Goal: Book appointment/travel/reservation

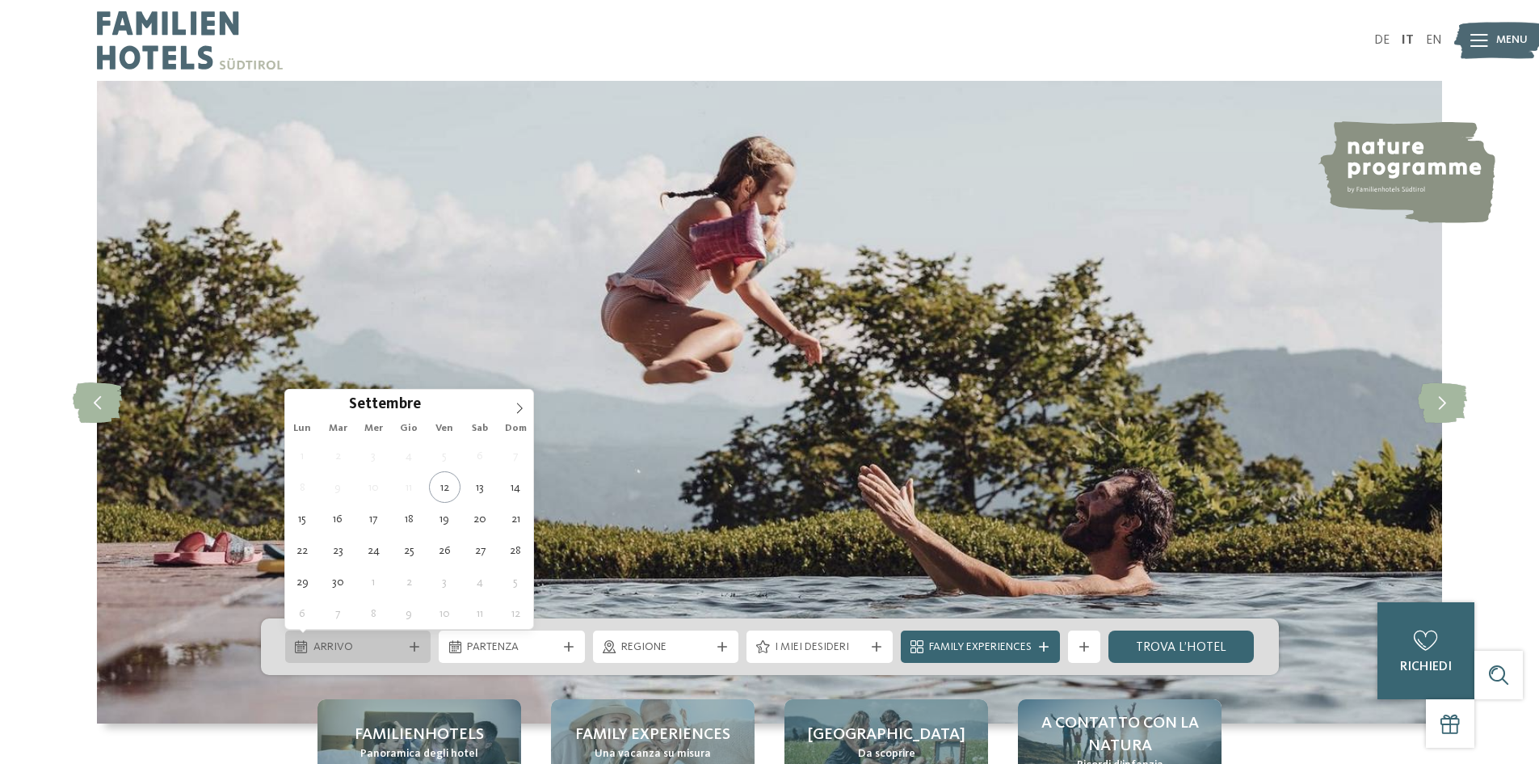
click at [369, 643] on span "Arrivo" at bounding box center [359, 647] width 90 height 16
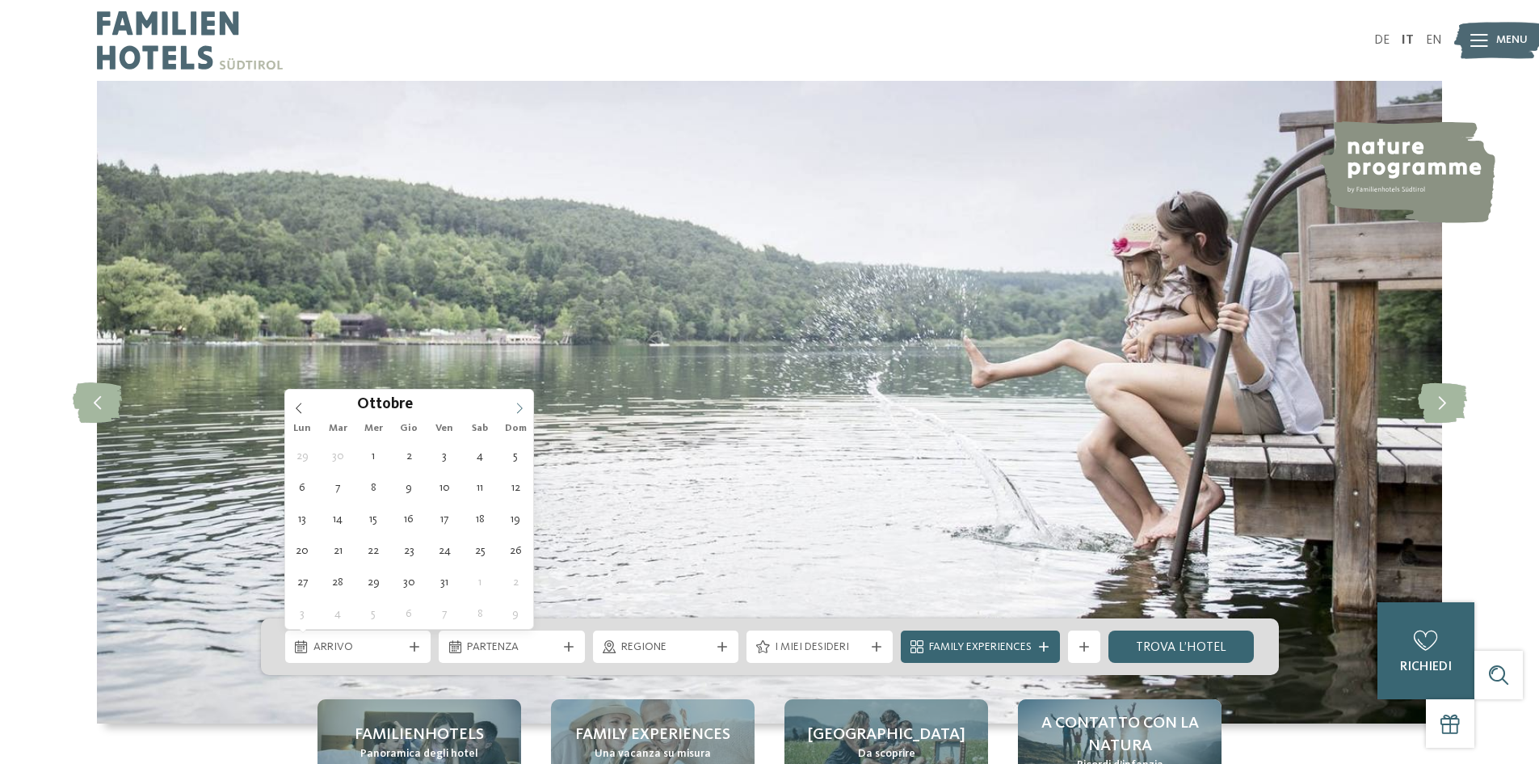
click at [515, 406] on icon at bounding box center [519, 407] width 11 height 11
click at [523, 407] on icon at bounding box center [519, 407] width 11 height 11
type input "****"
click at [523, 407] on icon at bounding box center [519, 407] width 11 height 11
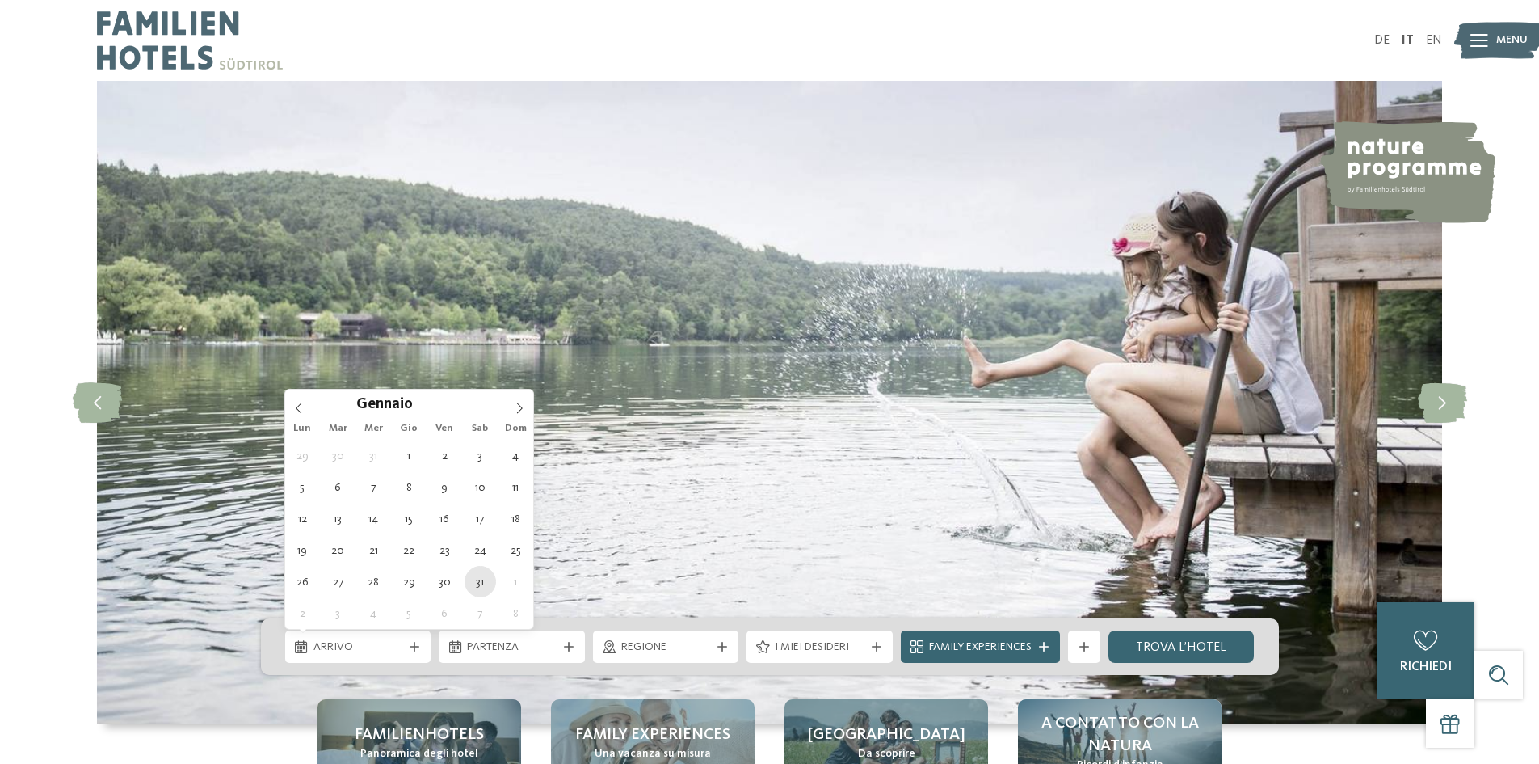
type div "31.01.2026"
type input "****"
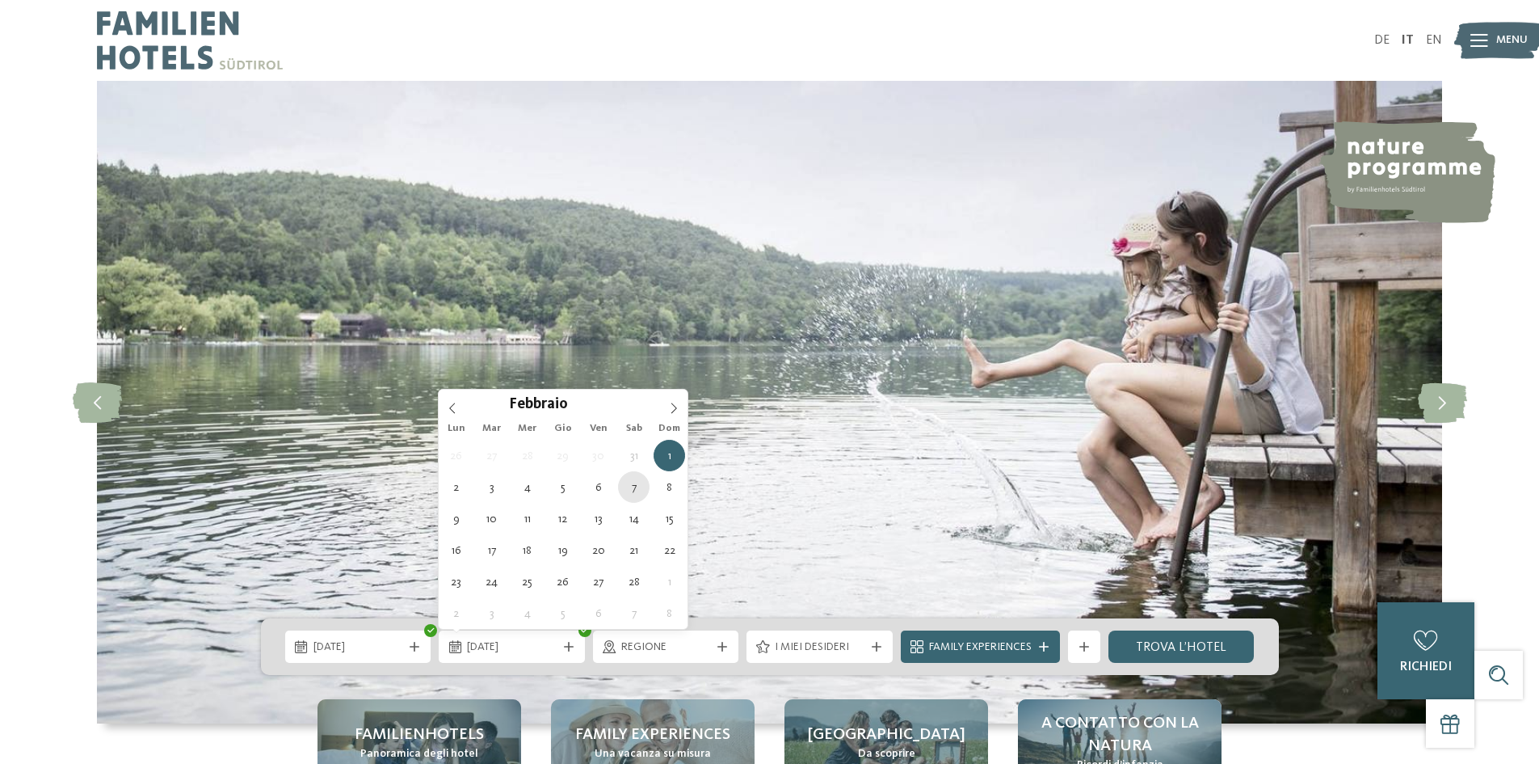
type div "07.02.2026"
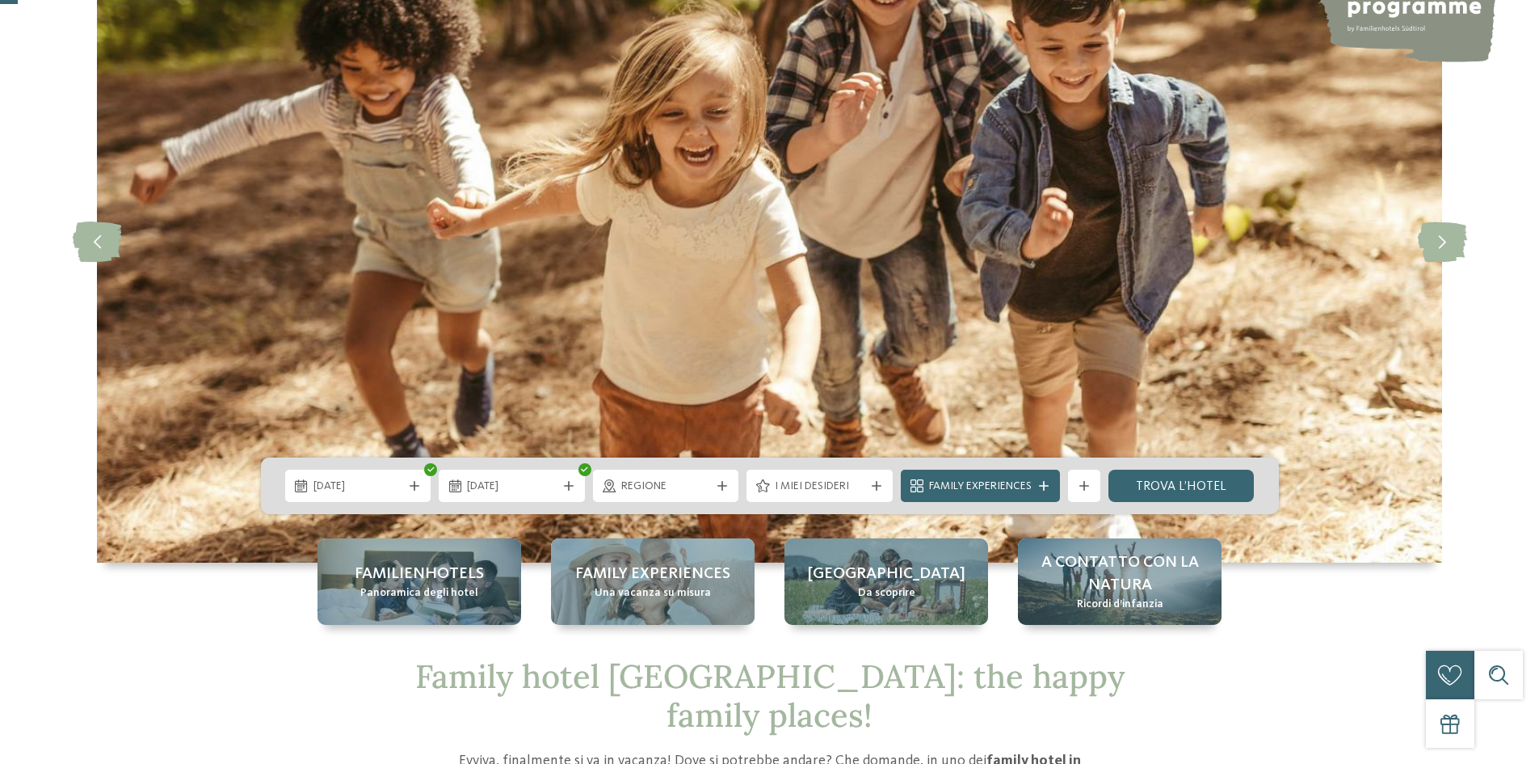
scroll to position [162, 0]
click at [1148, 476] on link "trova l’hotel" at bounding box center [1182, 485] width 146 height 32
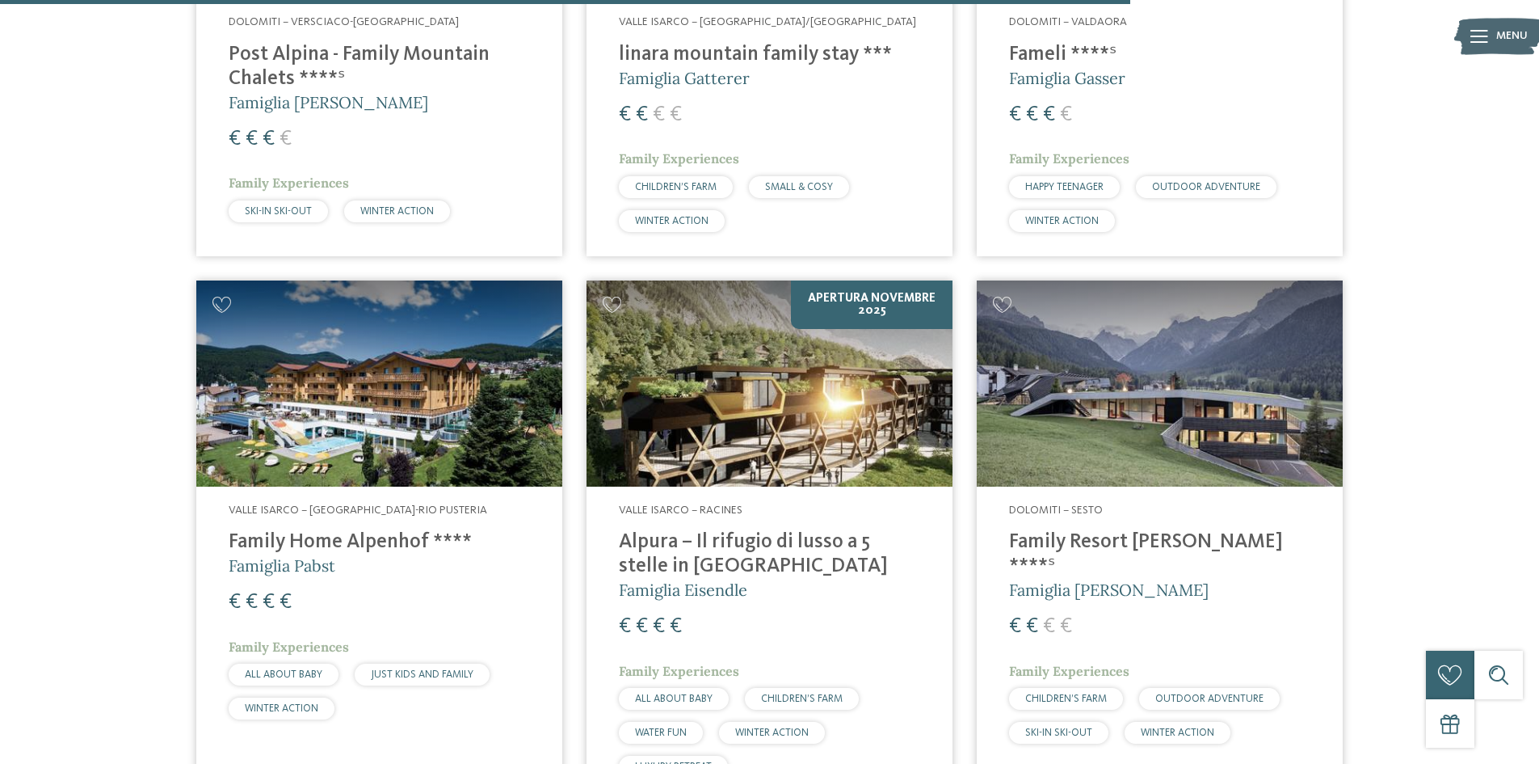
scroll to position [2550, 0]
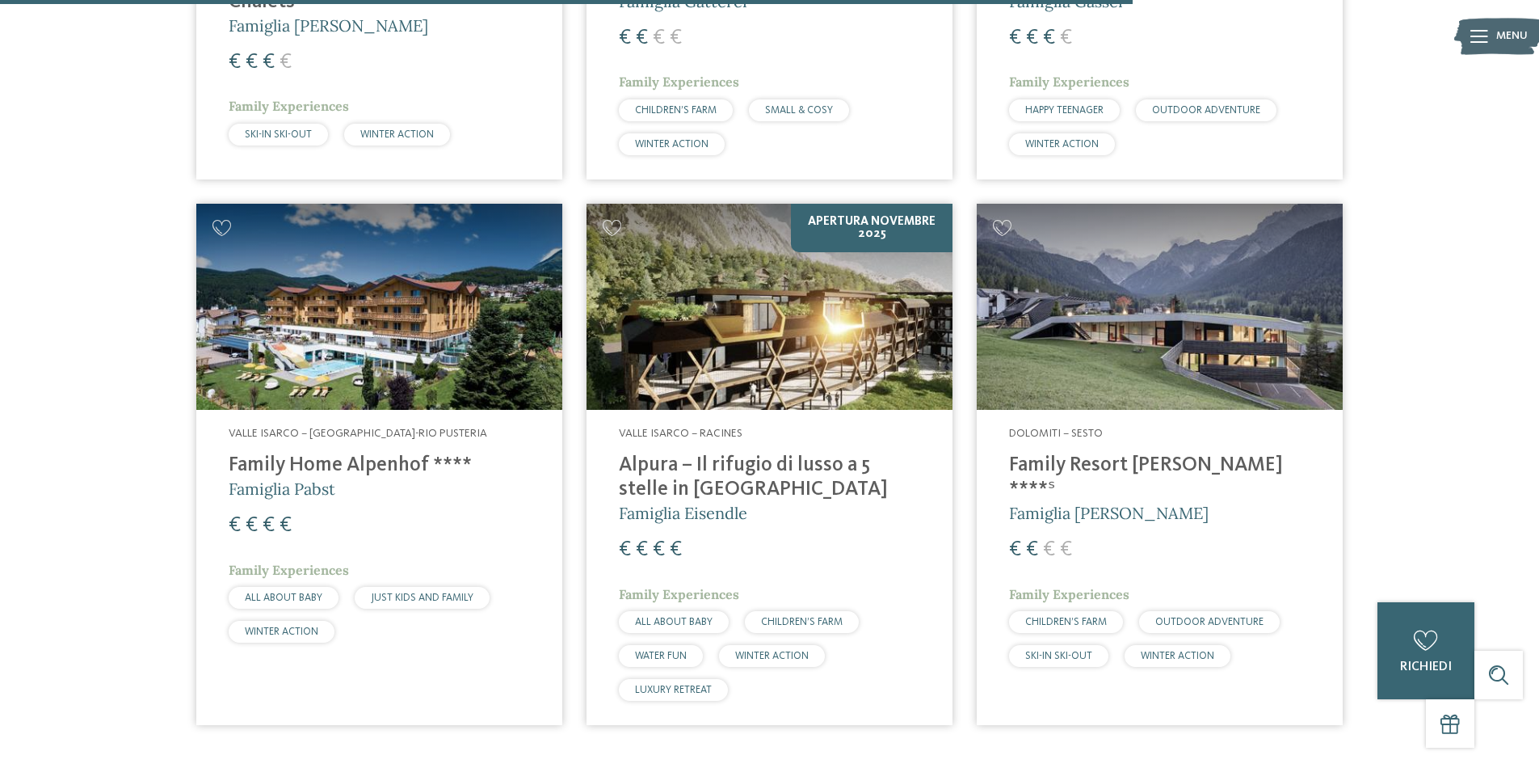
click at [1146, 466] on h4 "Family Resort [PERSON_NAME] ****ˢ" at bounding box center [1159, 477] width 301 height 48
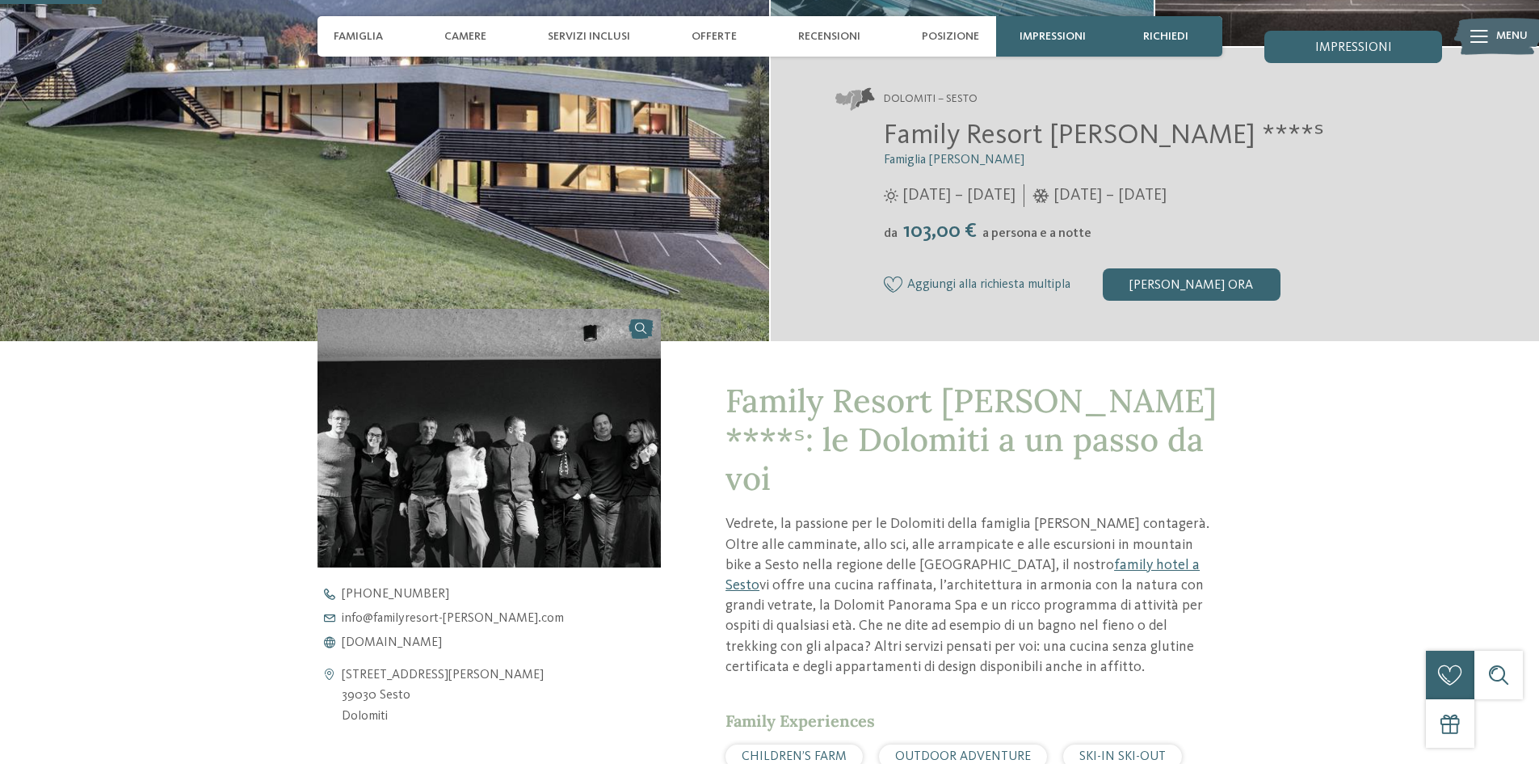
scroll to position [323, 0]
click at [436, 642] on span "www.familyresort-rainer.com" at bounding box center [392, 641] width 100 height 13
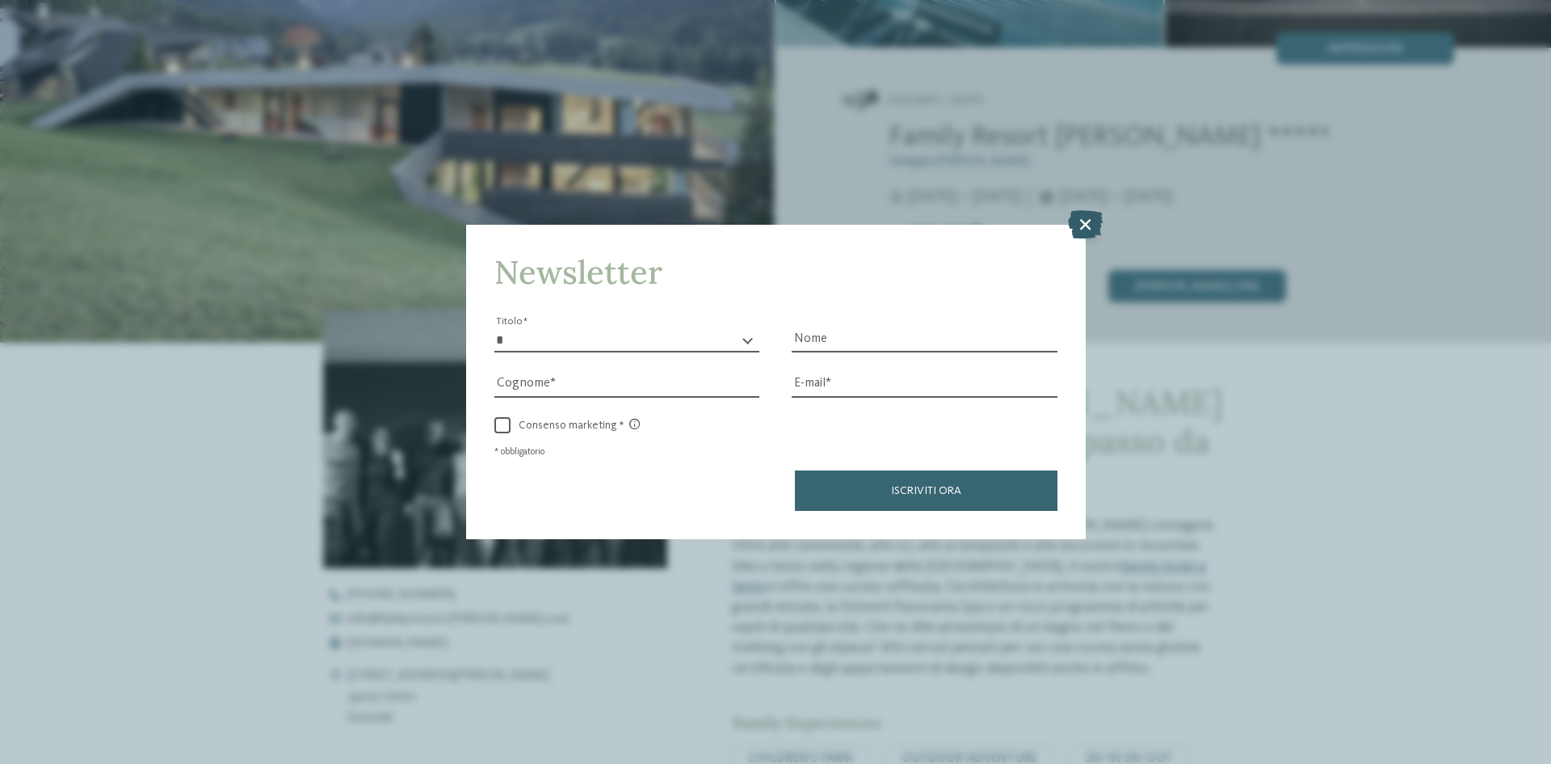
click at [1077, 229] on icon at bounding box center [1085, 224] width 35 height 28
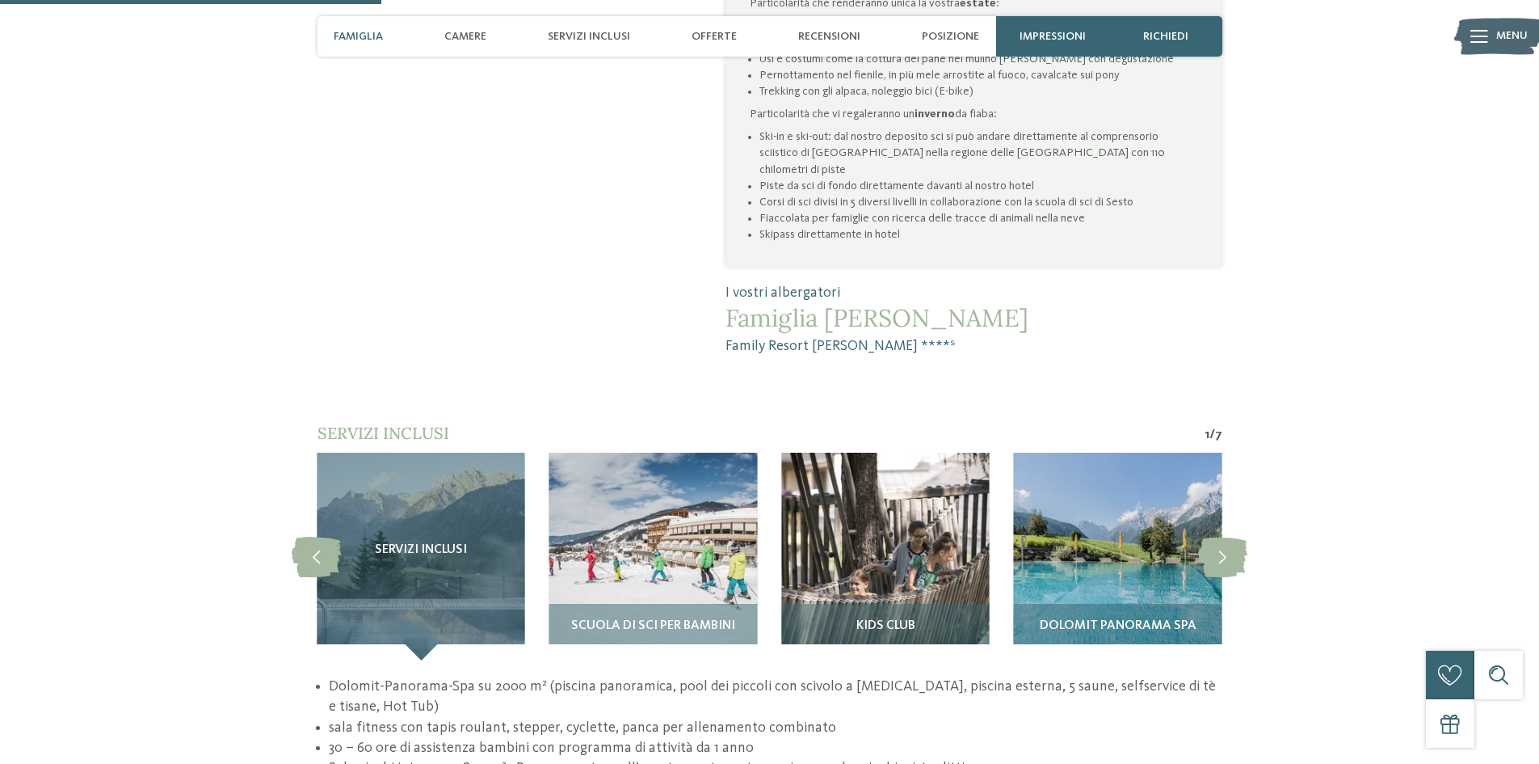
scroll to position [1212, 0]
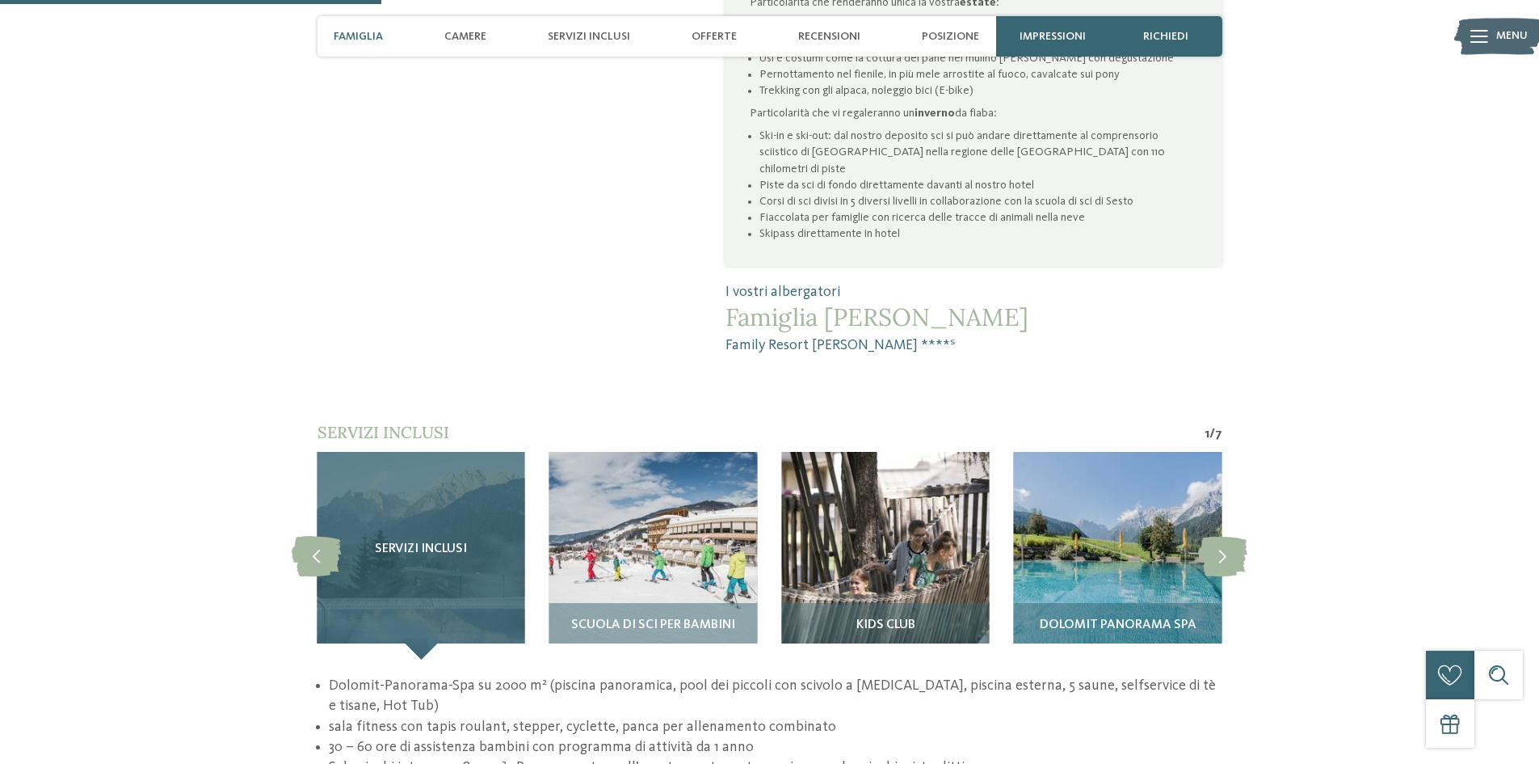
click at [457, 542] on span "Servizi inclusi" at bounding box center [421, 549] width 92 height 15
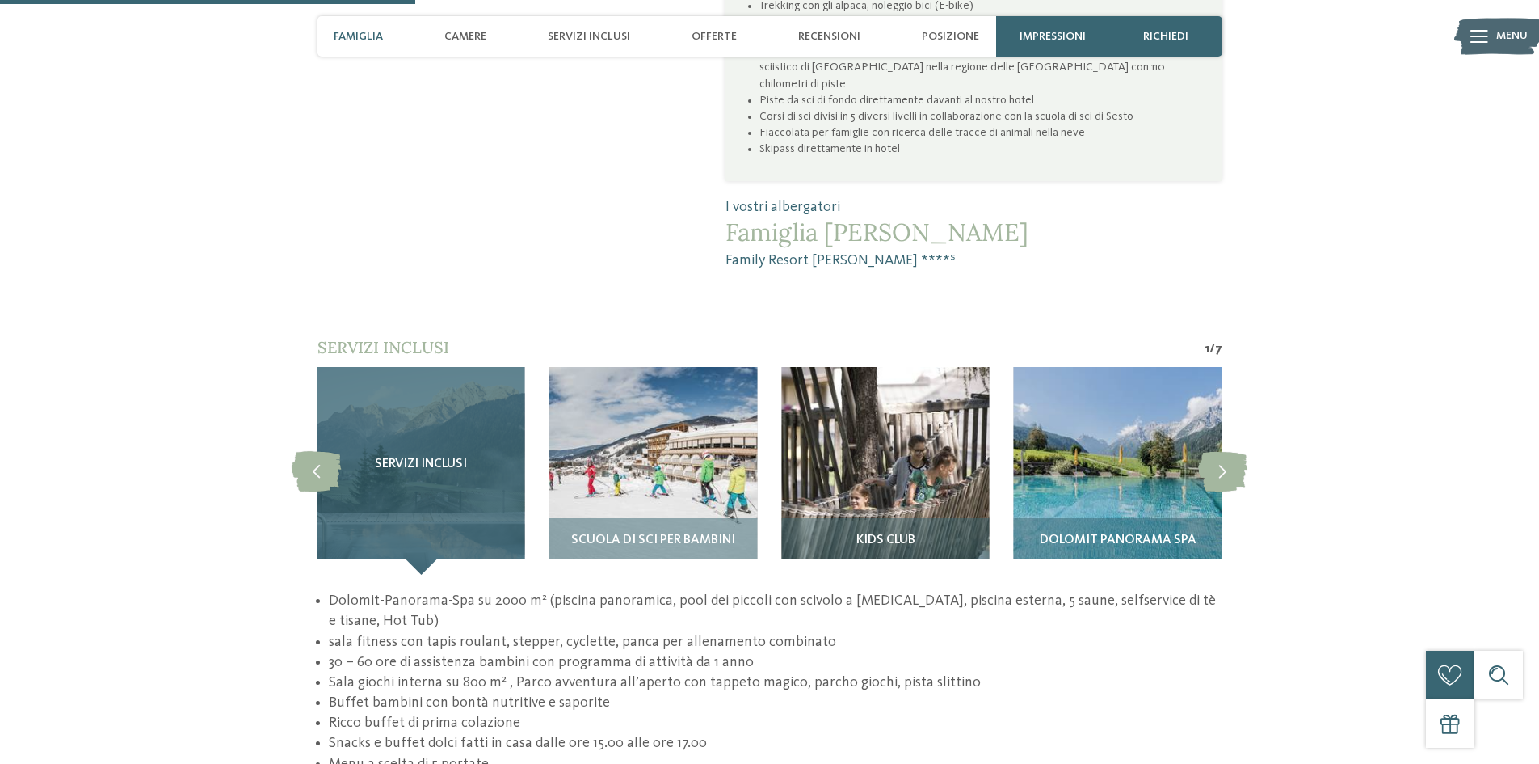
scroll to position [1374, 0]
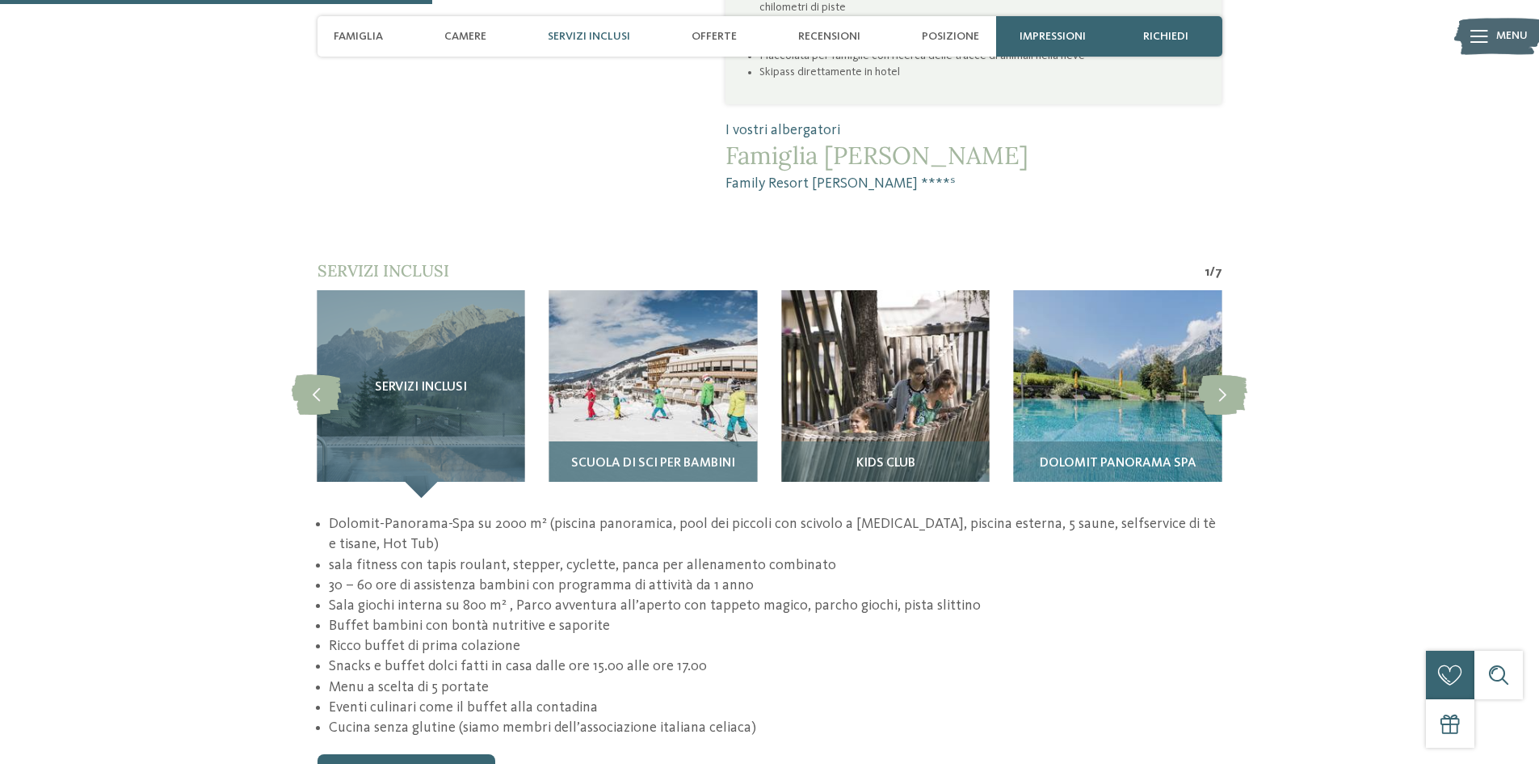
click at [664, 441] on div "Scuola di sci per bambini" at bounding box center [653, 469] width 208 height 57
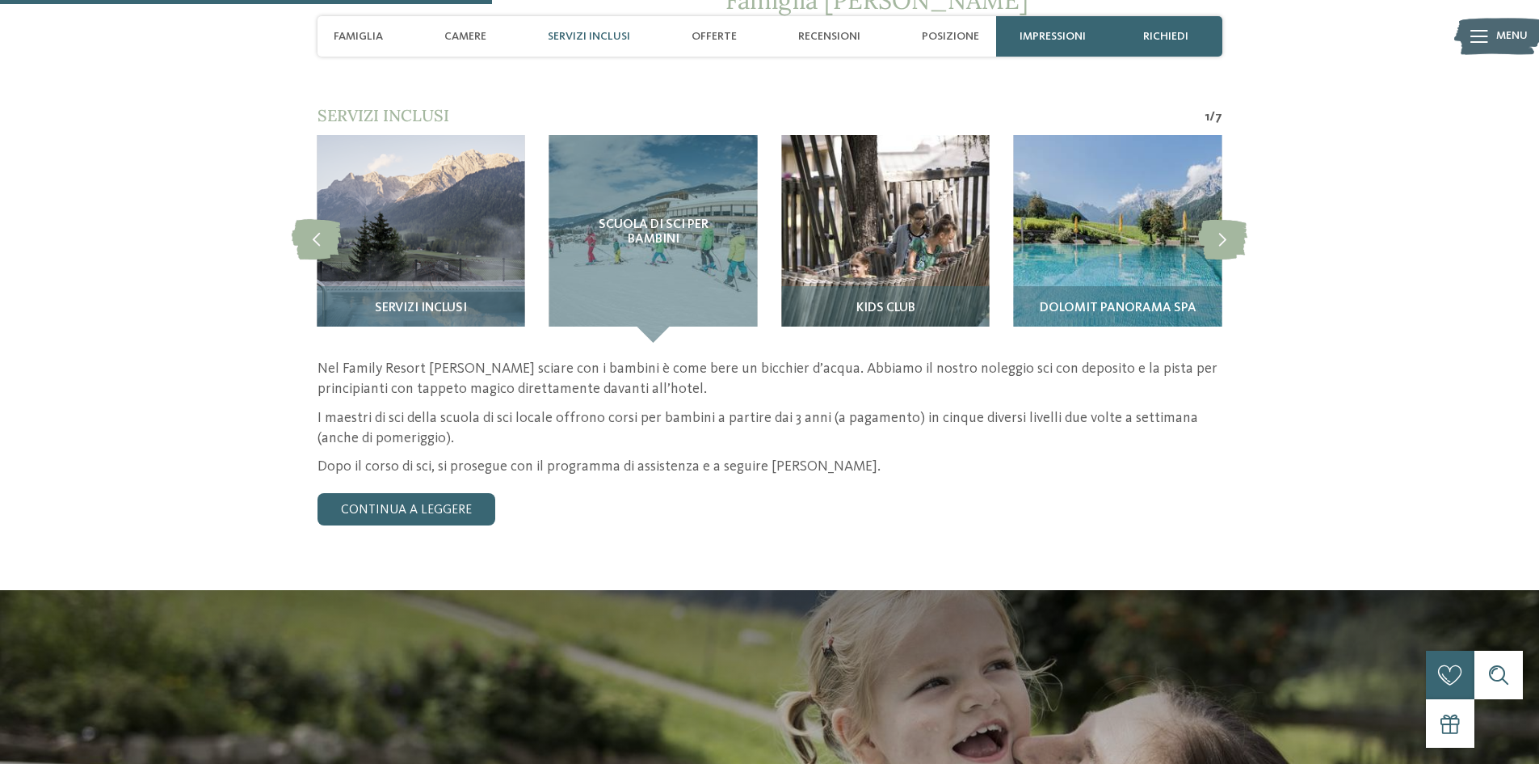
scroll to position [1535, 0]
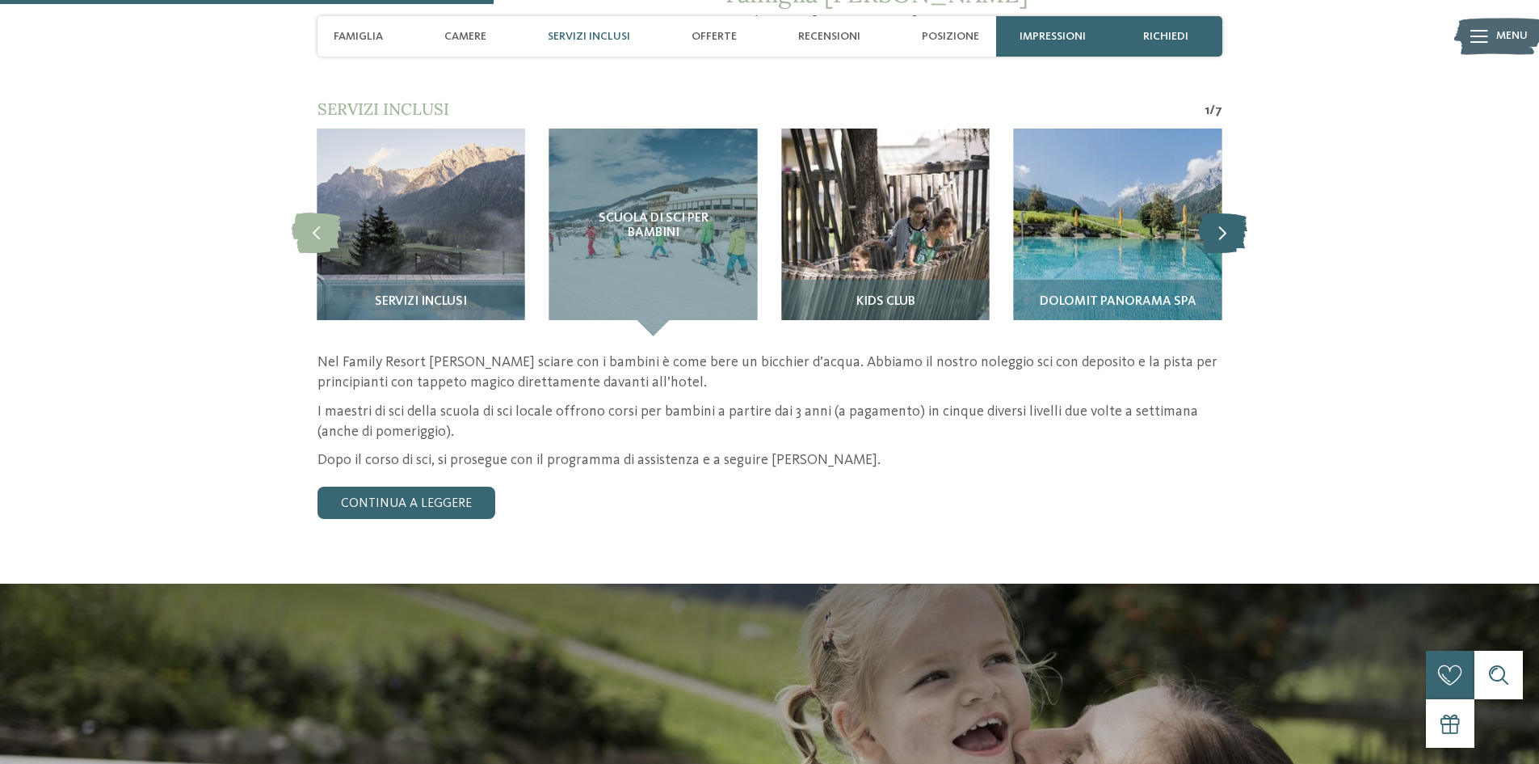
click at [1228, 212] on icon at bounding box center [1222, 232] width 49 height 40
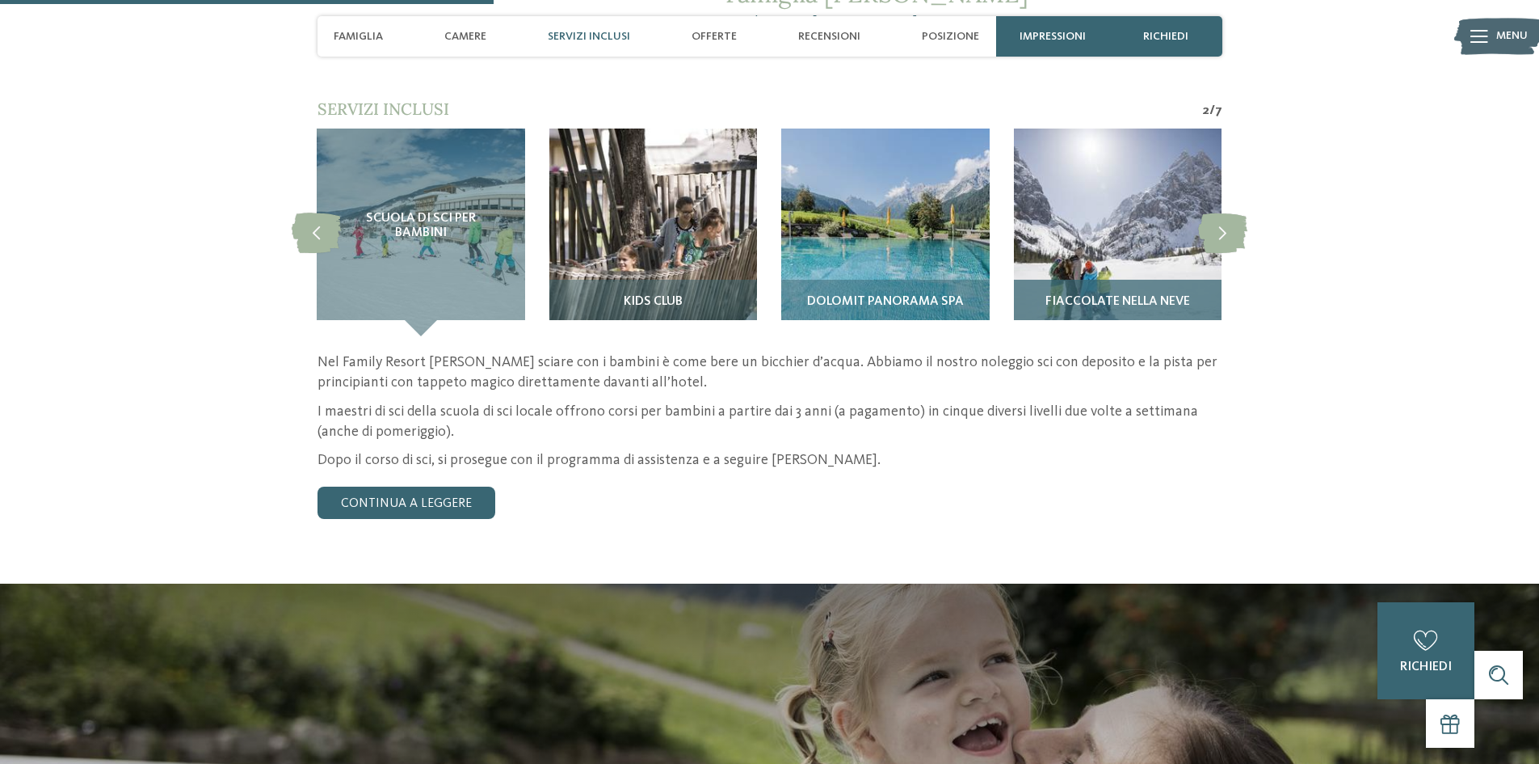
click at [1127, 295] on span "Fiaccolate nella neve" at bounding box center [1118, 302] width 145 height 15
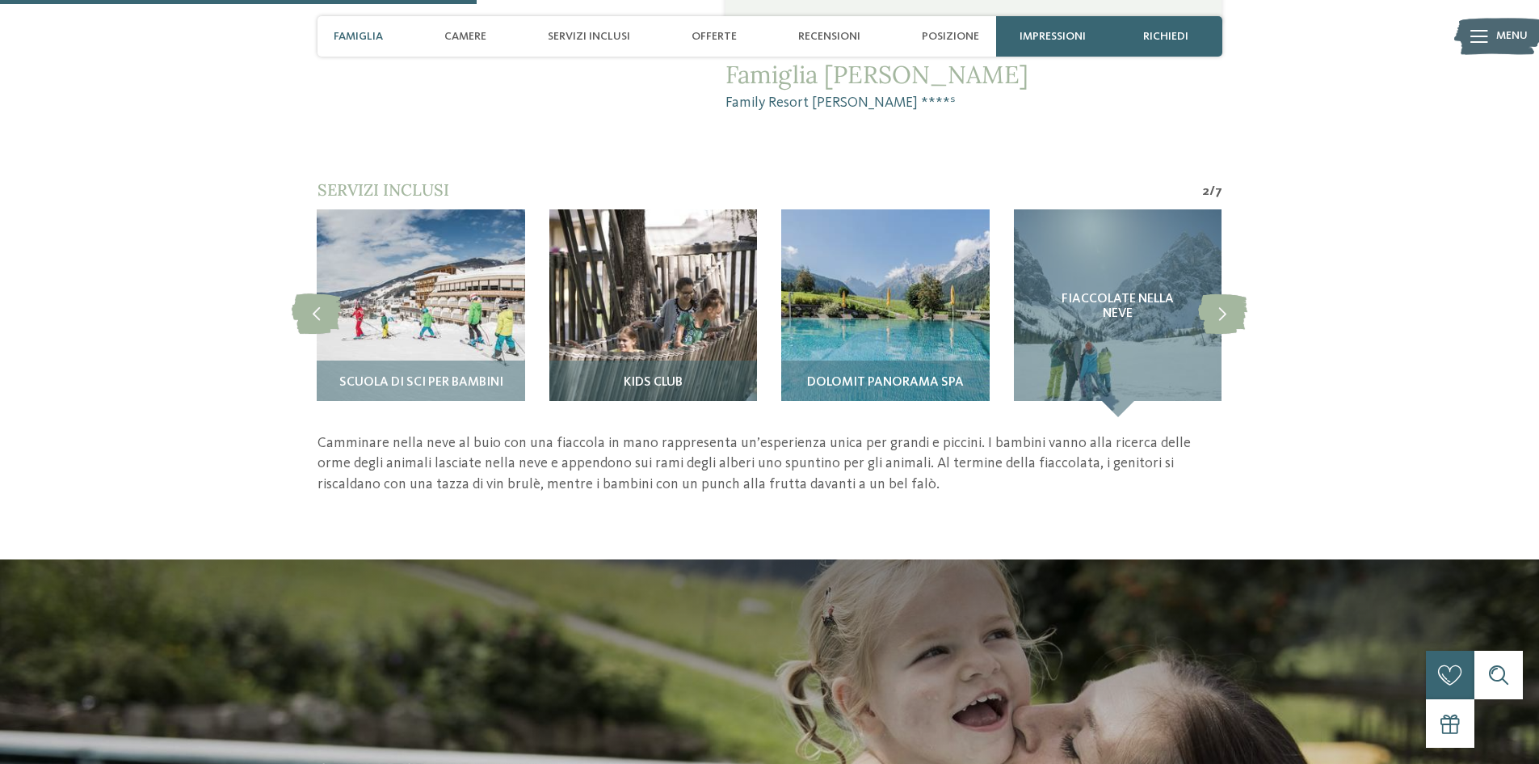
scroll to position [1050, 0]
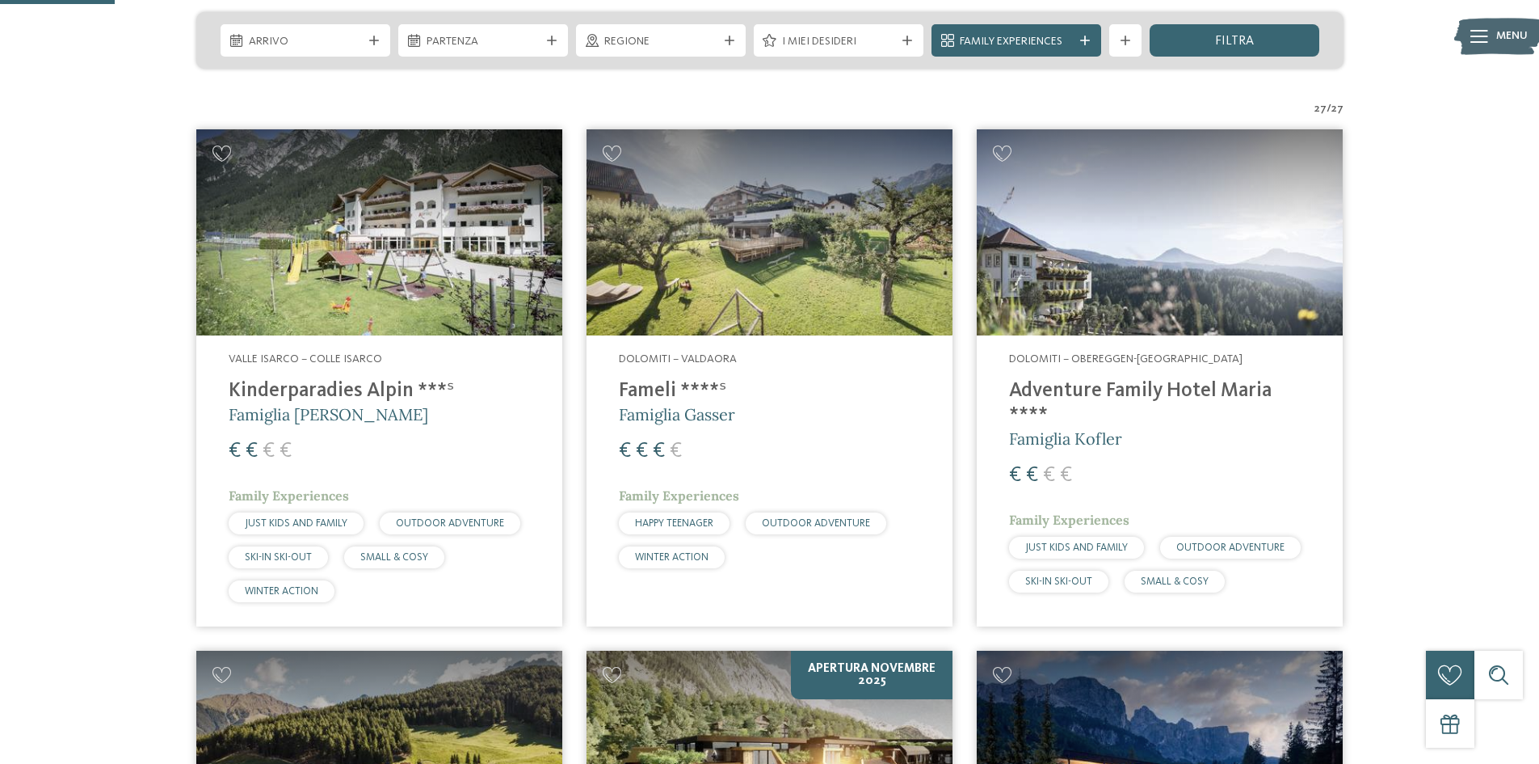
scroll to position [404, 0]
click at [1176, 391] on h4 "Adventure Family Hotel Maria ****" at bounding box center [1159, 402] width 301 height 48
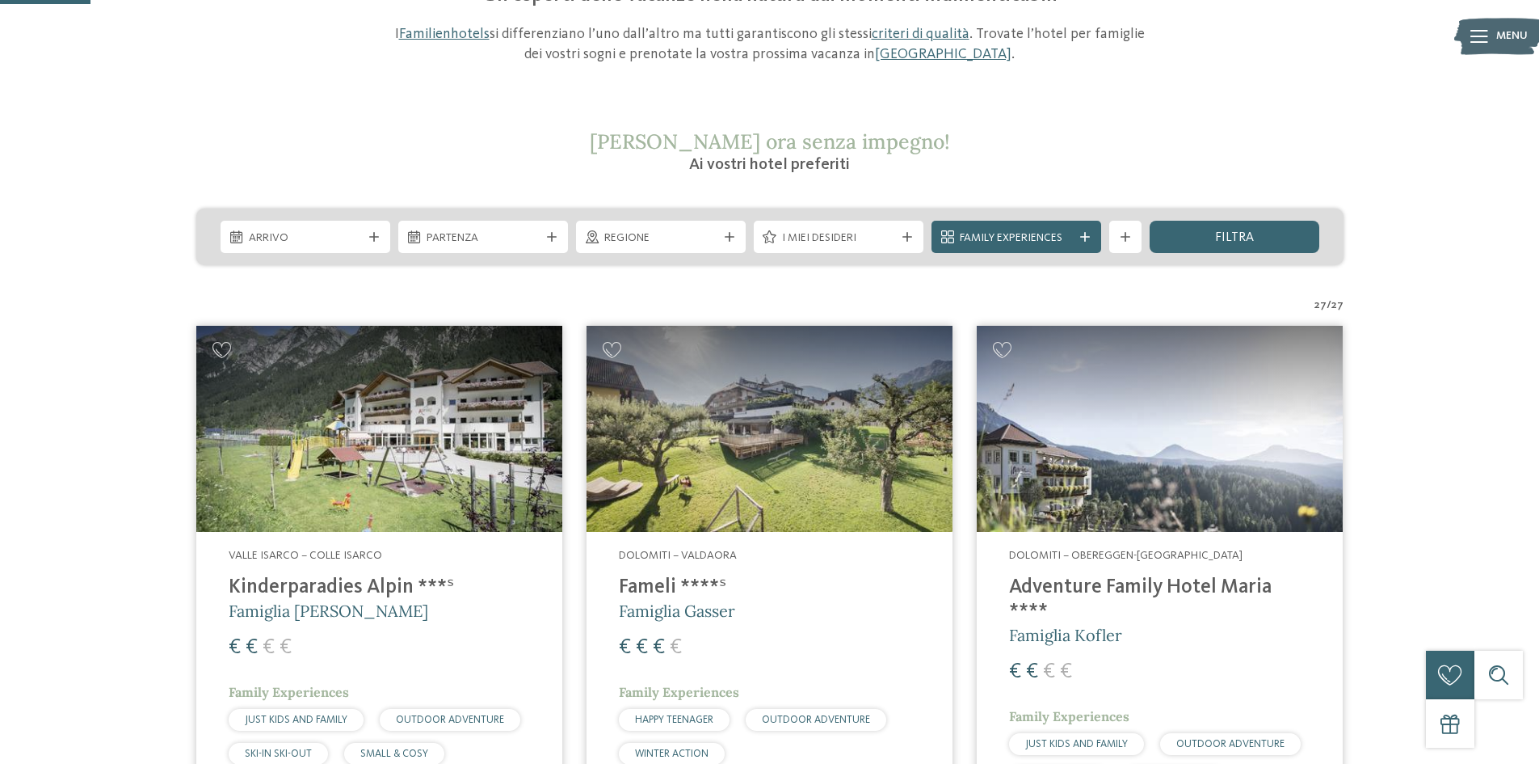
scroll to position [0, 0]
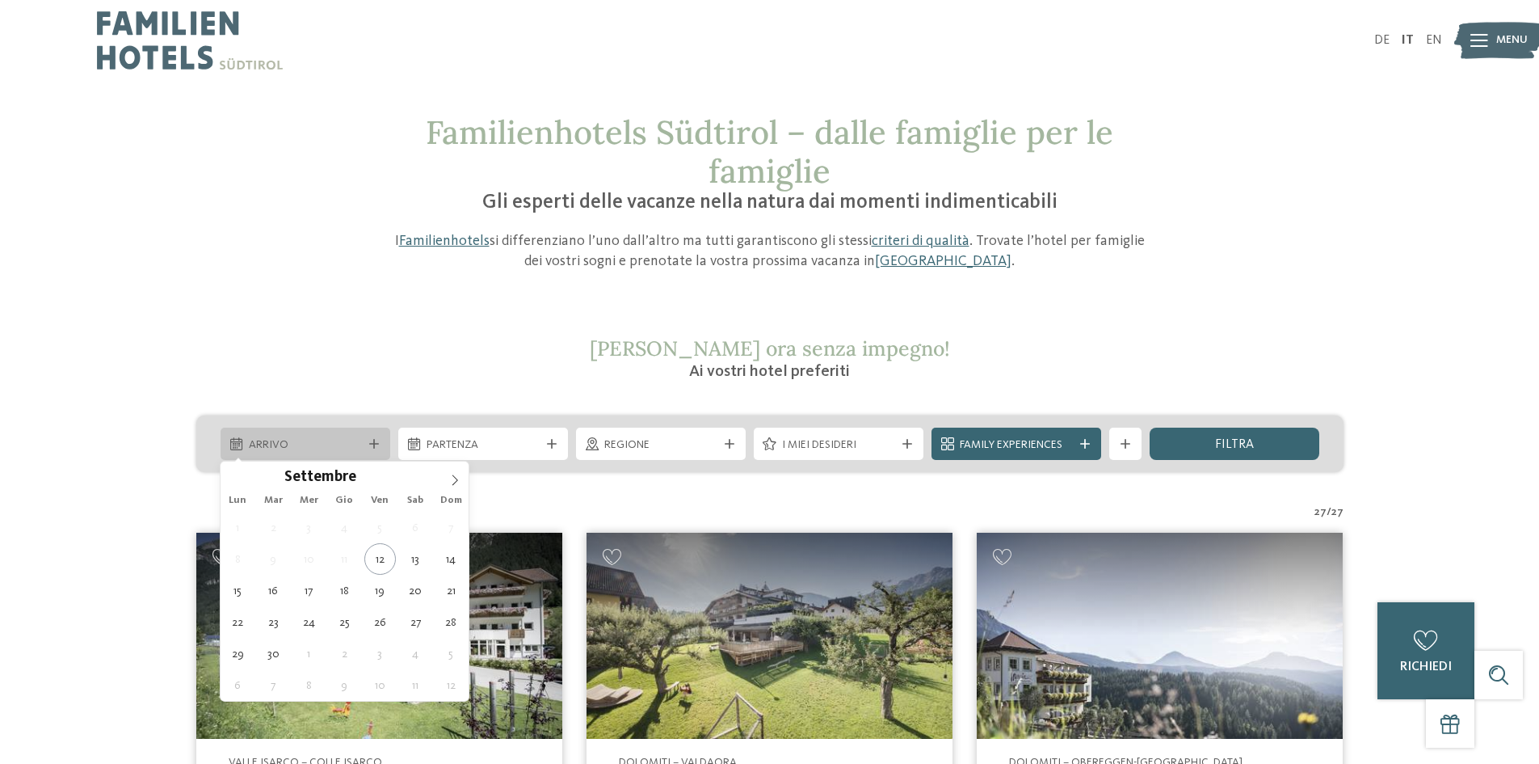
click at [315, 440] on span "Arrivo" at bounding box center [305, 445] width 113 height 16
click at [447, 482] on span at bounding box center [454, 474] width 27 height 27
click at [450, 482] on icon at bounding box center [454, 479] width 11 height 11
type input "****"
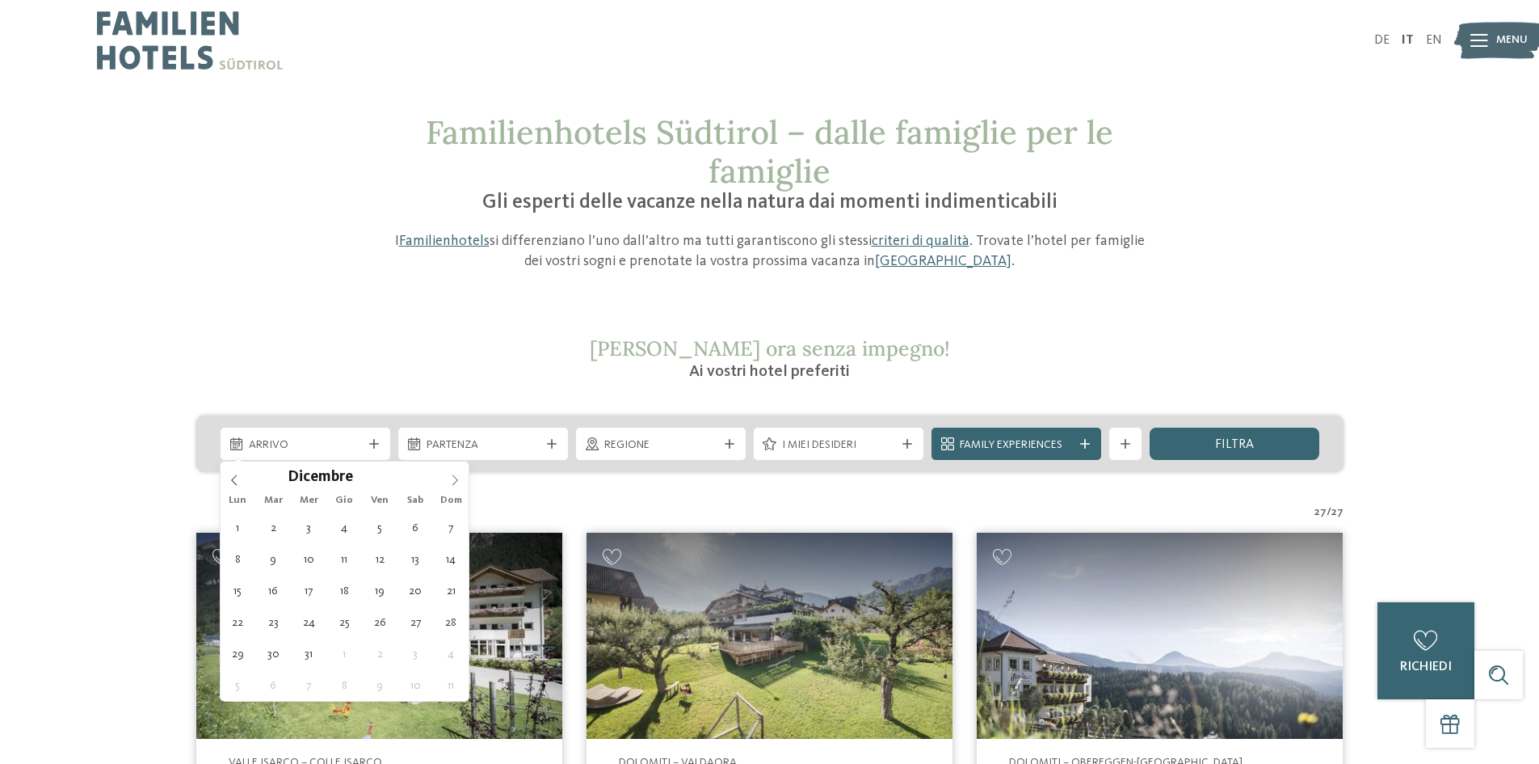
click at [450, 482] on icon at bounding box center [454, 479] width 11 height 11
type div "31.01.2026"
type input "****"
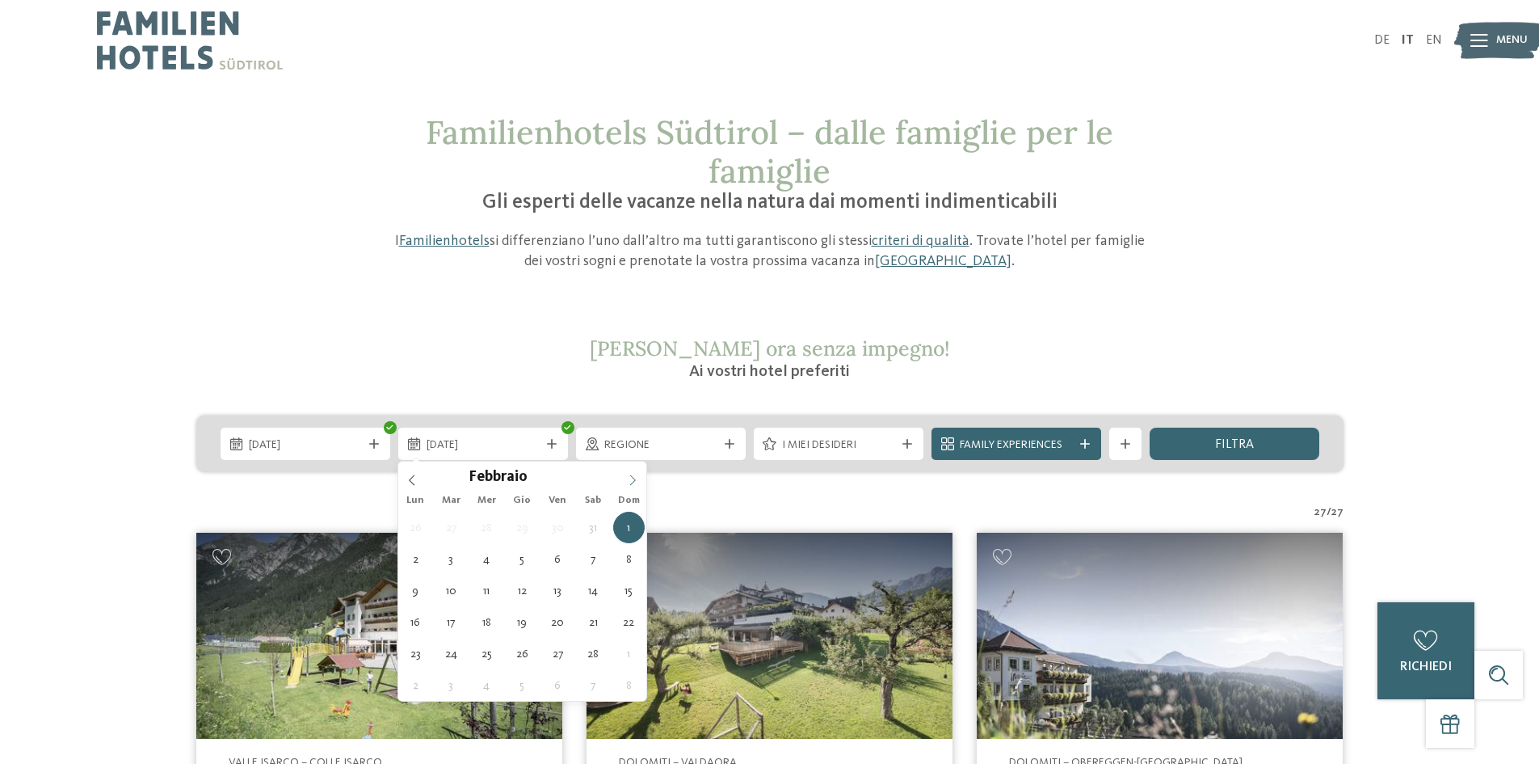
click at [635, 479] on icon at bounding box center [633, 480] width 6 height 11
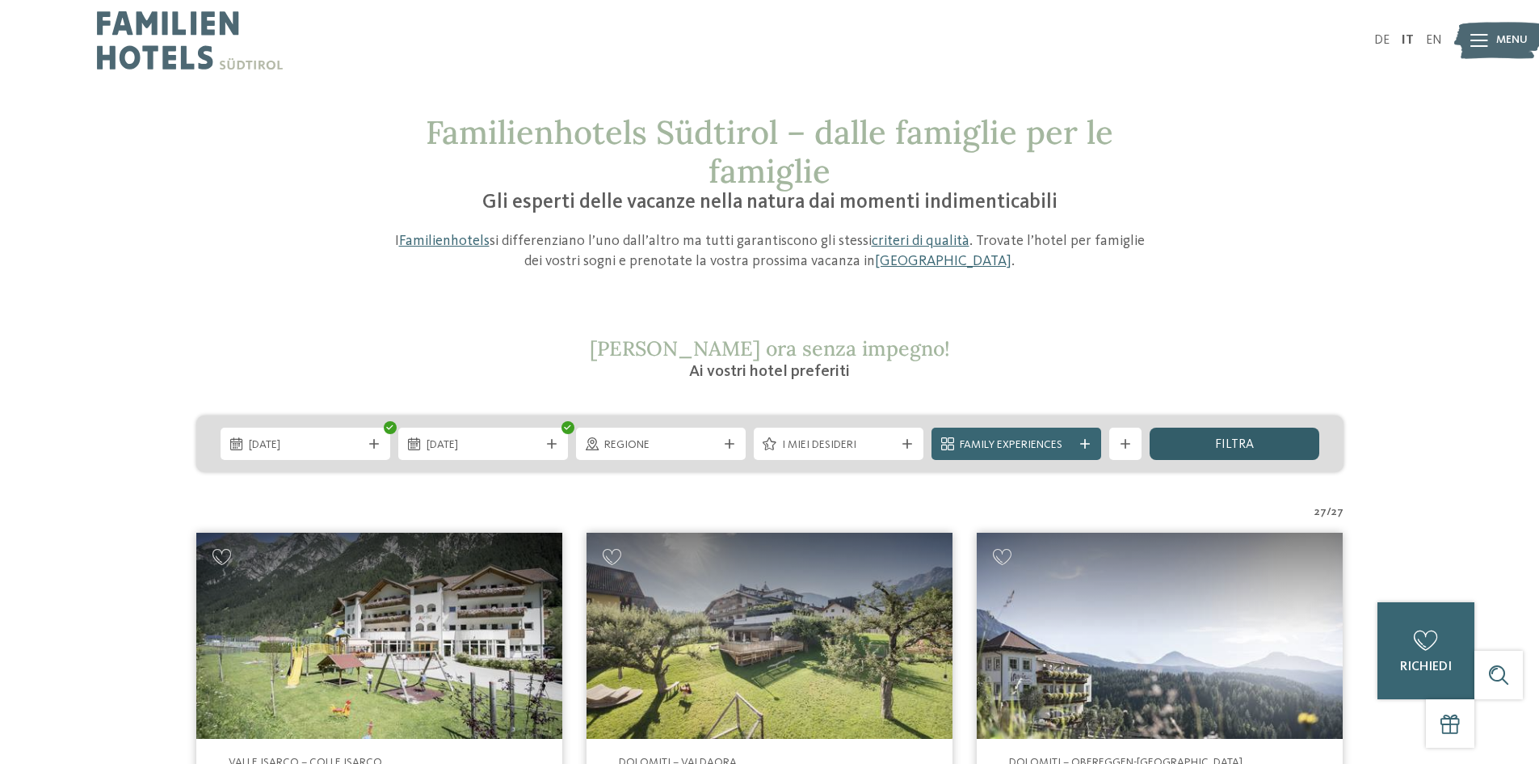
click at [1221, 443] on span "filtra" at bounding box center [1234, 444] width 39 height 13
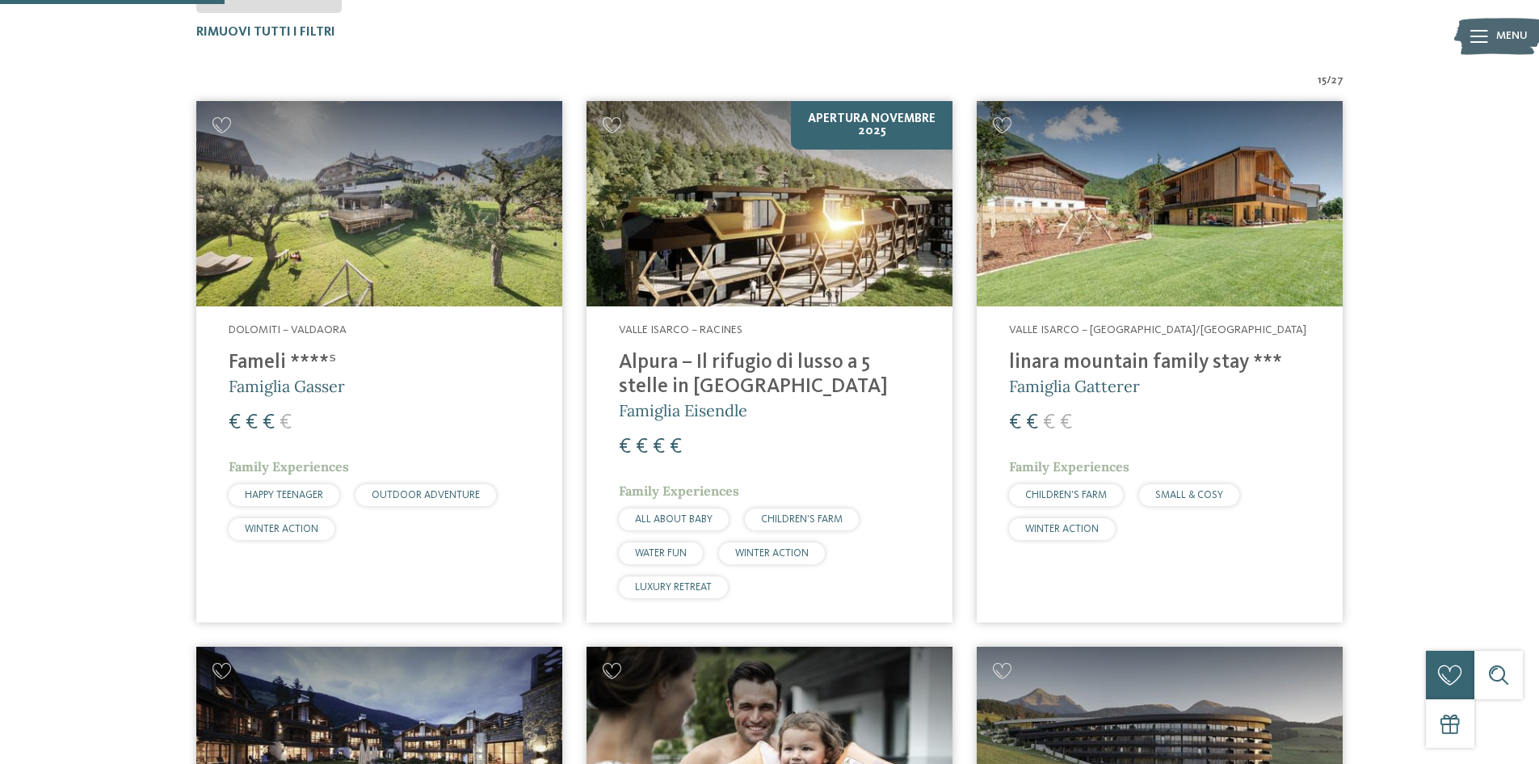
scroll to position [288, 0]
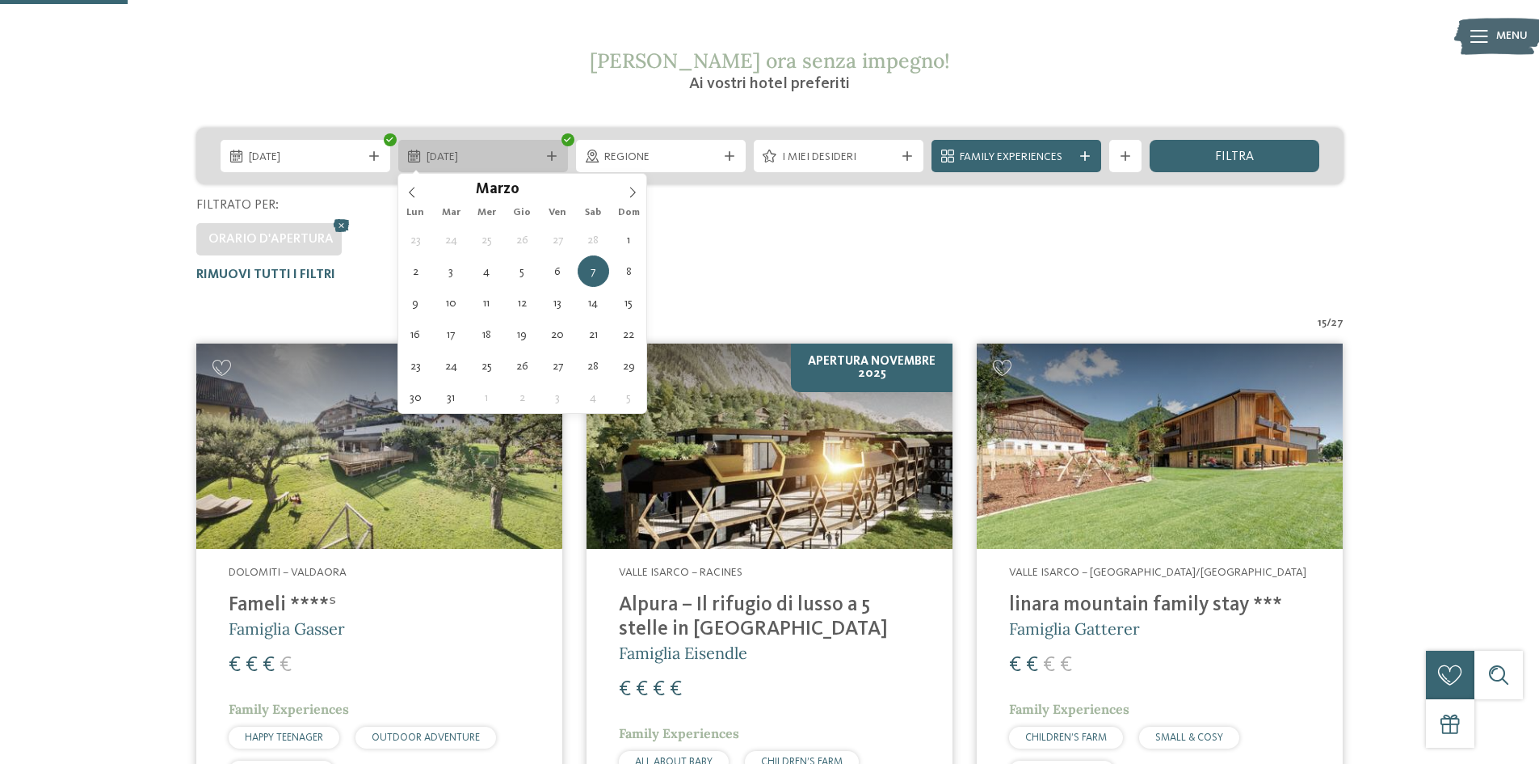
click at [452, 145] on div "07.03.2026" at bounding box center [483, 156] width 170 height 32
click at [413, 184] on span at bounding box center [411, 187] width 27 height 27
type div "07.02.2026"
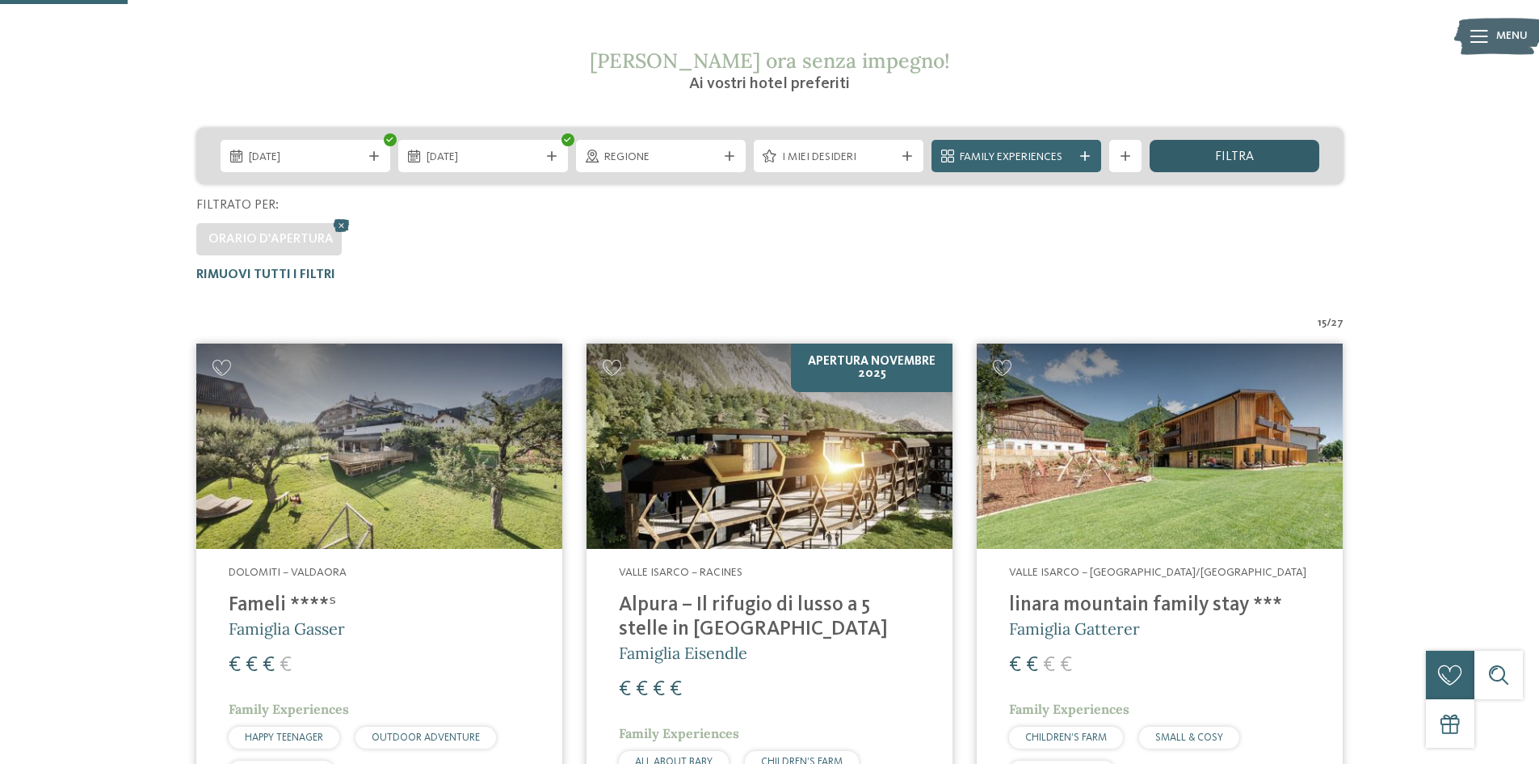
click at [1204, 157] on div "filtra" at bounding box center [1235, 156] width 170 height 32
click at [901, 156] on div "I miei desideri" at bounding box center [839, 156] width 170 height 32
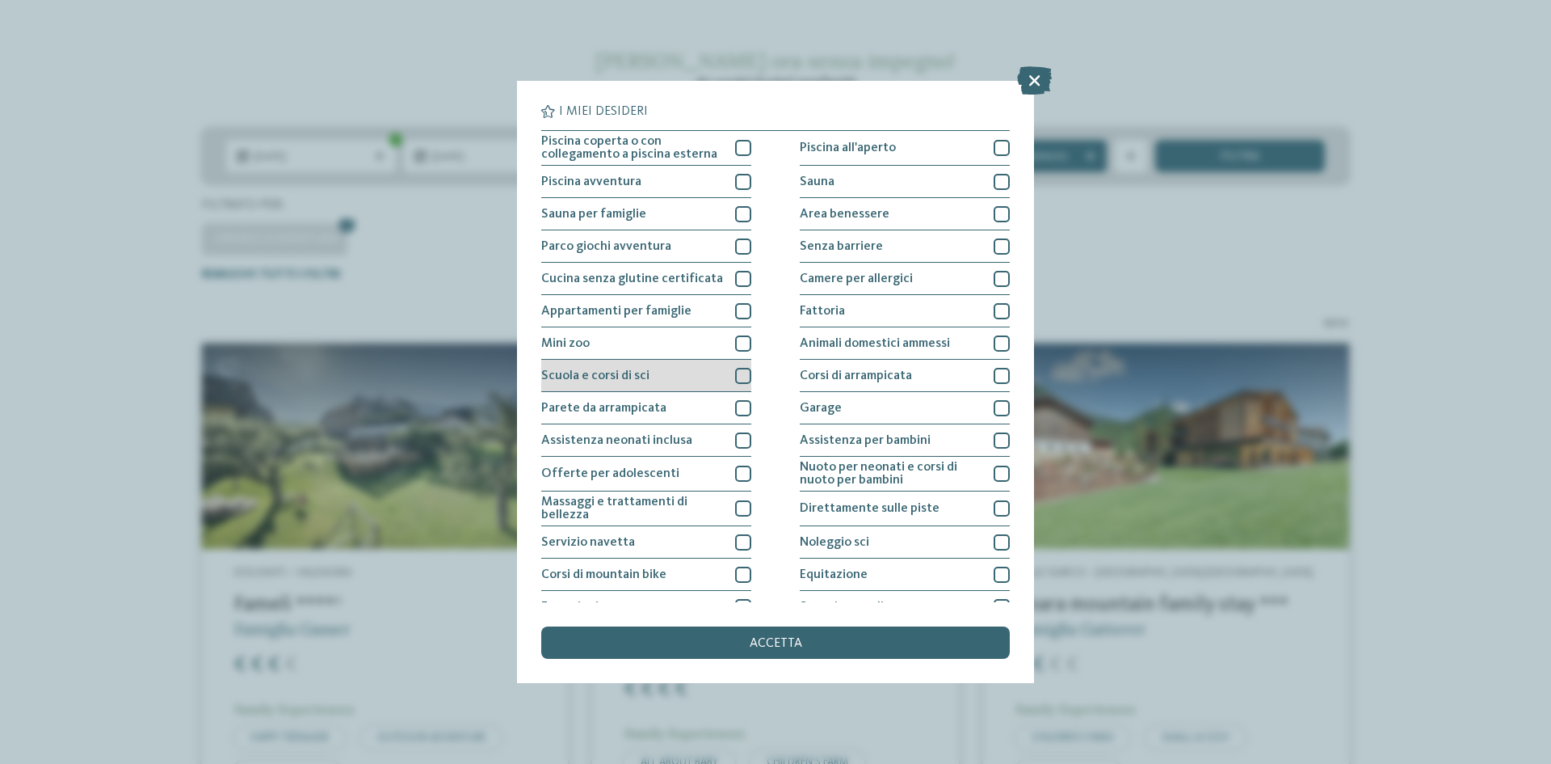
click at [735, 377] on div at bounding box center [743, 376] width 16 height 16
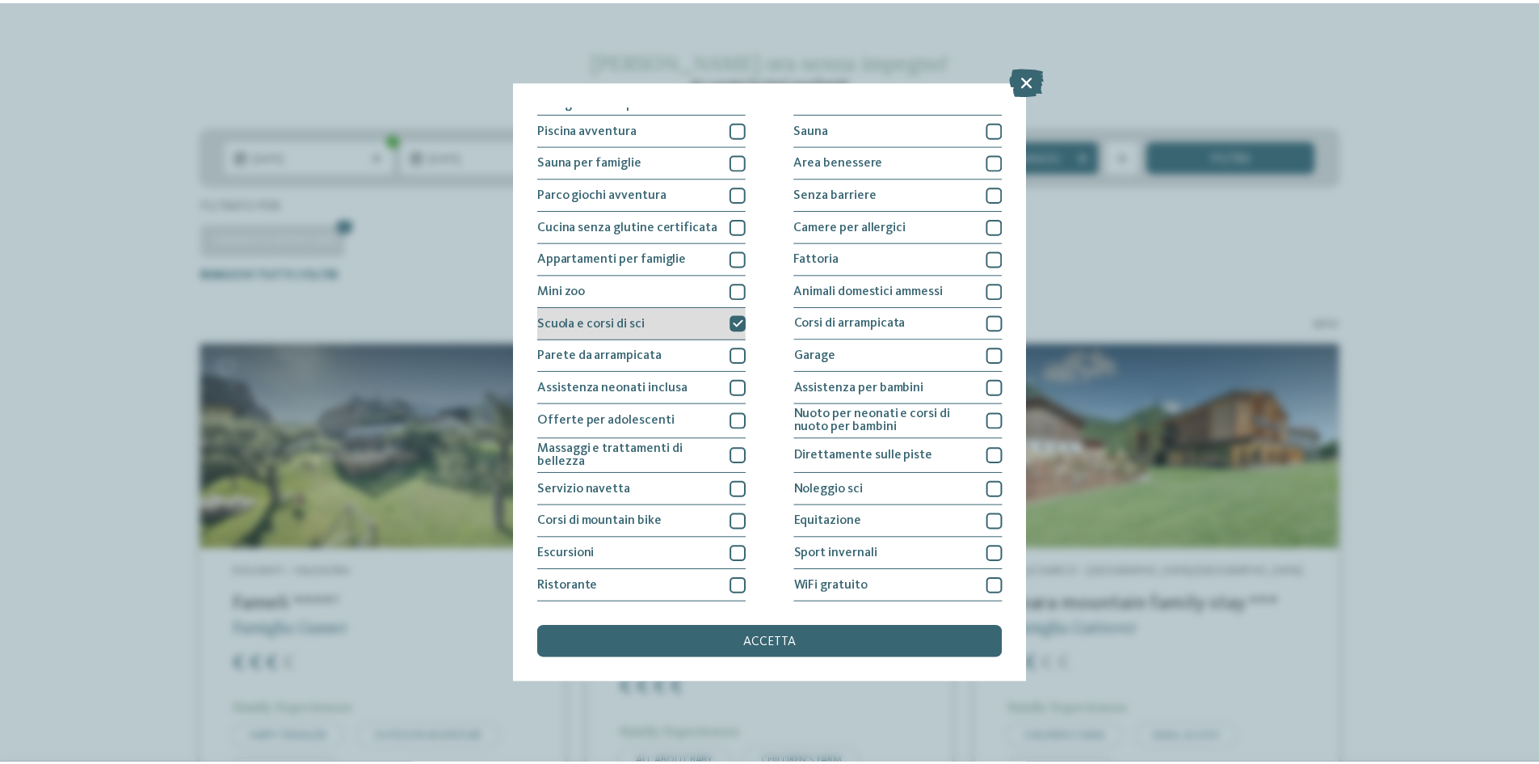
scroll to position [81, 0]
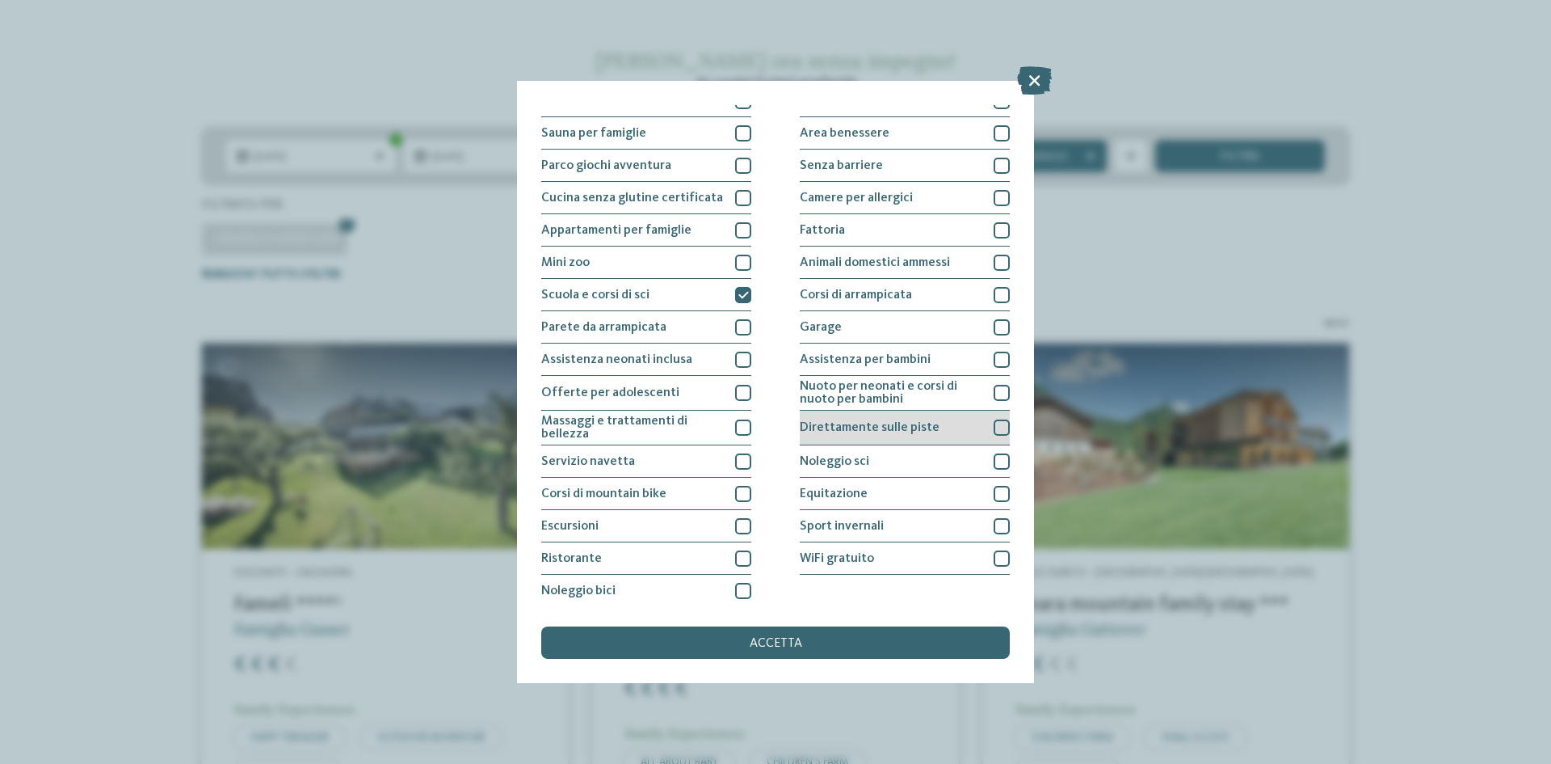
click at [994, 424] on div at bounding box center [1002, 427] width 16 height 16
click at [823, 636] on div "accetta" at bounding box center [775, 642] width 469 height 32
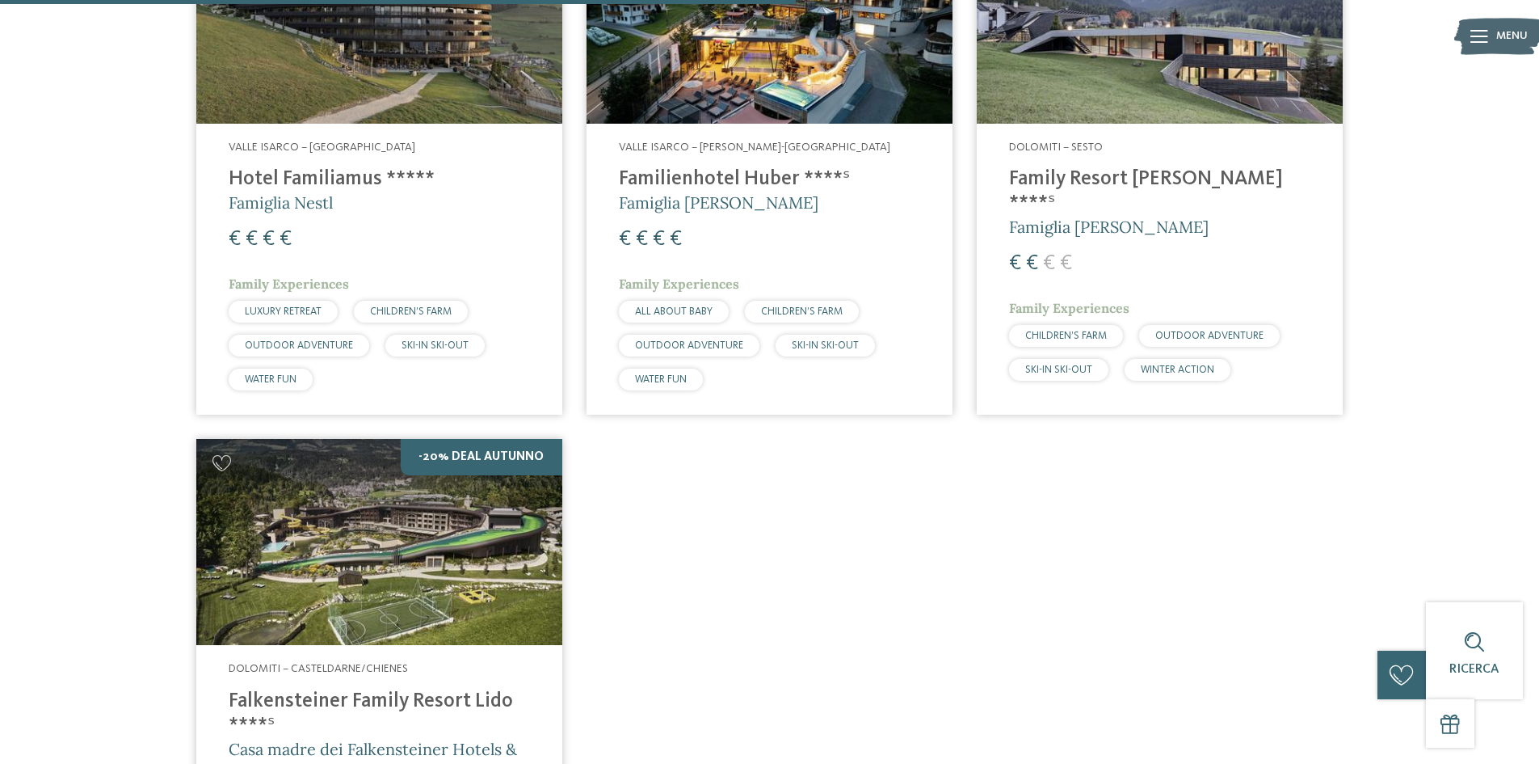
scroll to position [1257, 0]
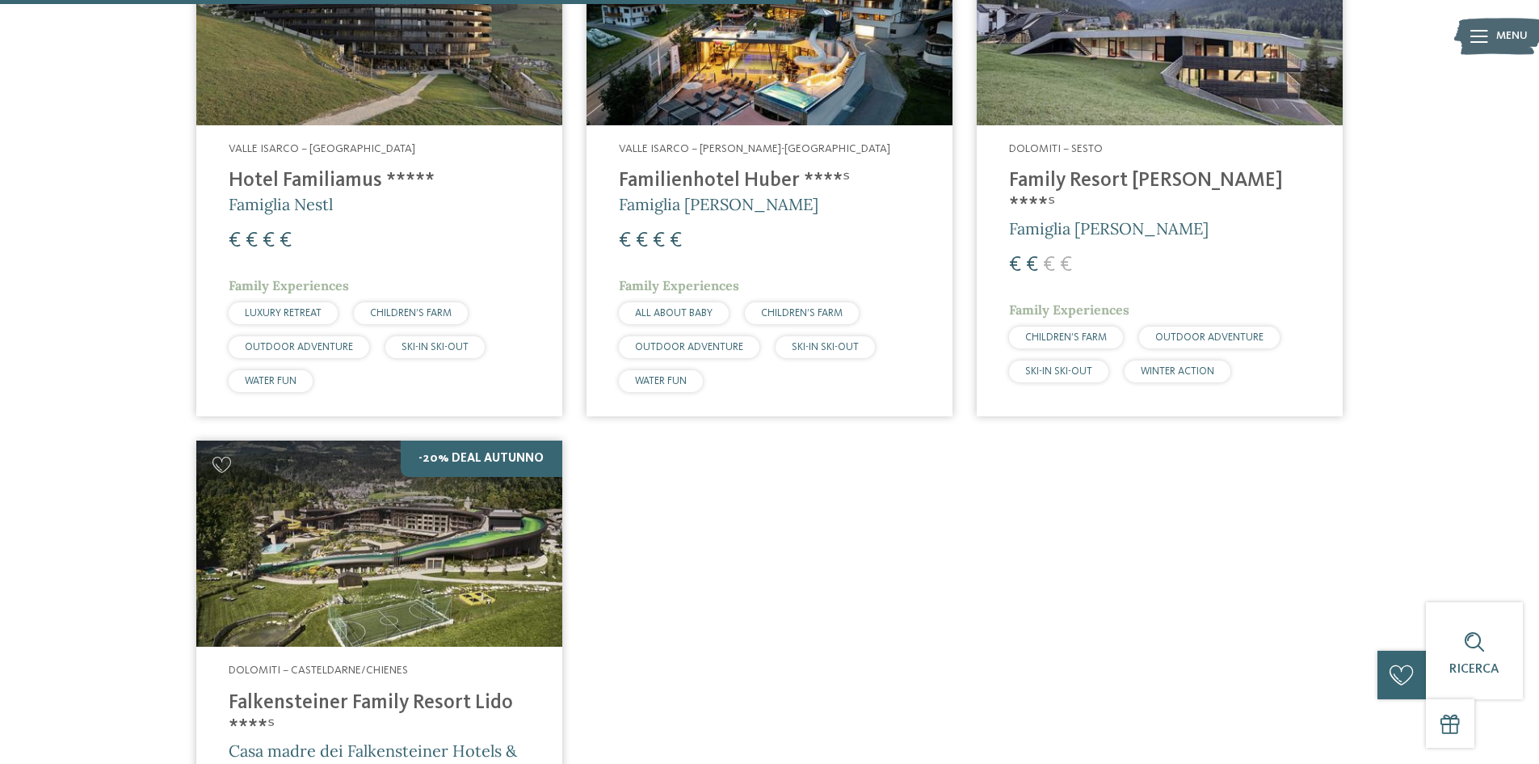
click at [762, 170] on h4 "Familienhotel Huber ****ˢ" at bounding box center [769, 181] width 301 height 24
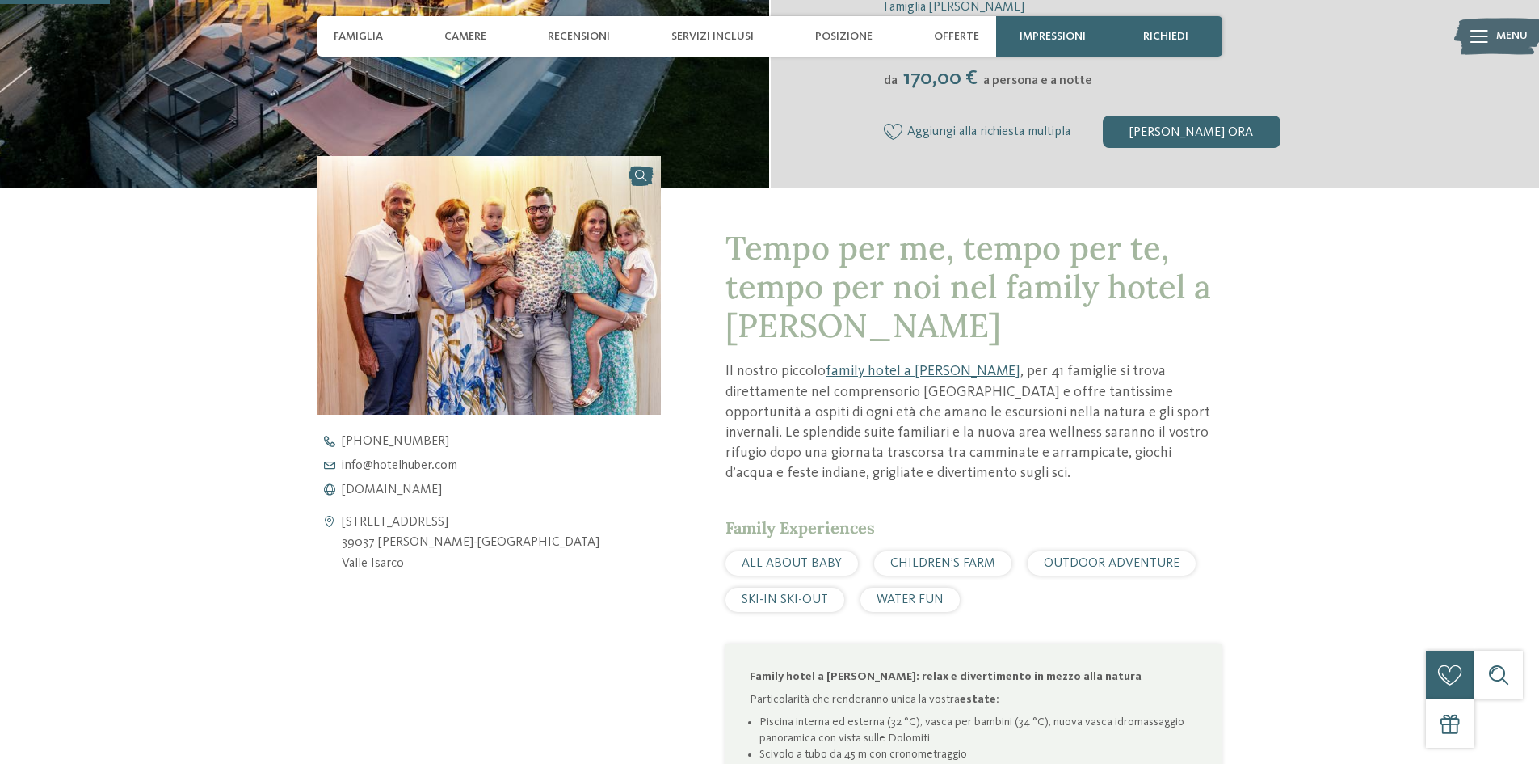
scroll to position [566, 0]
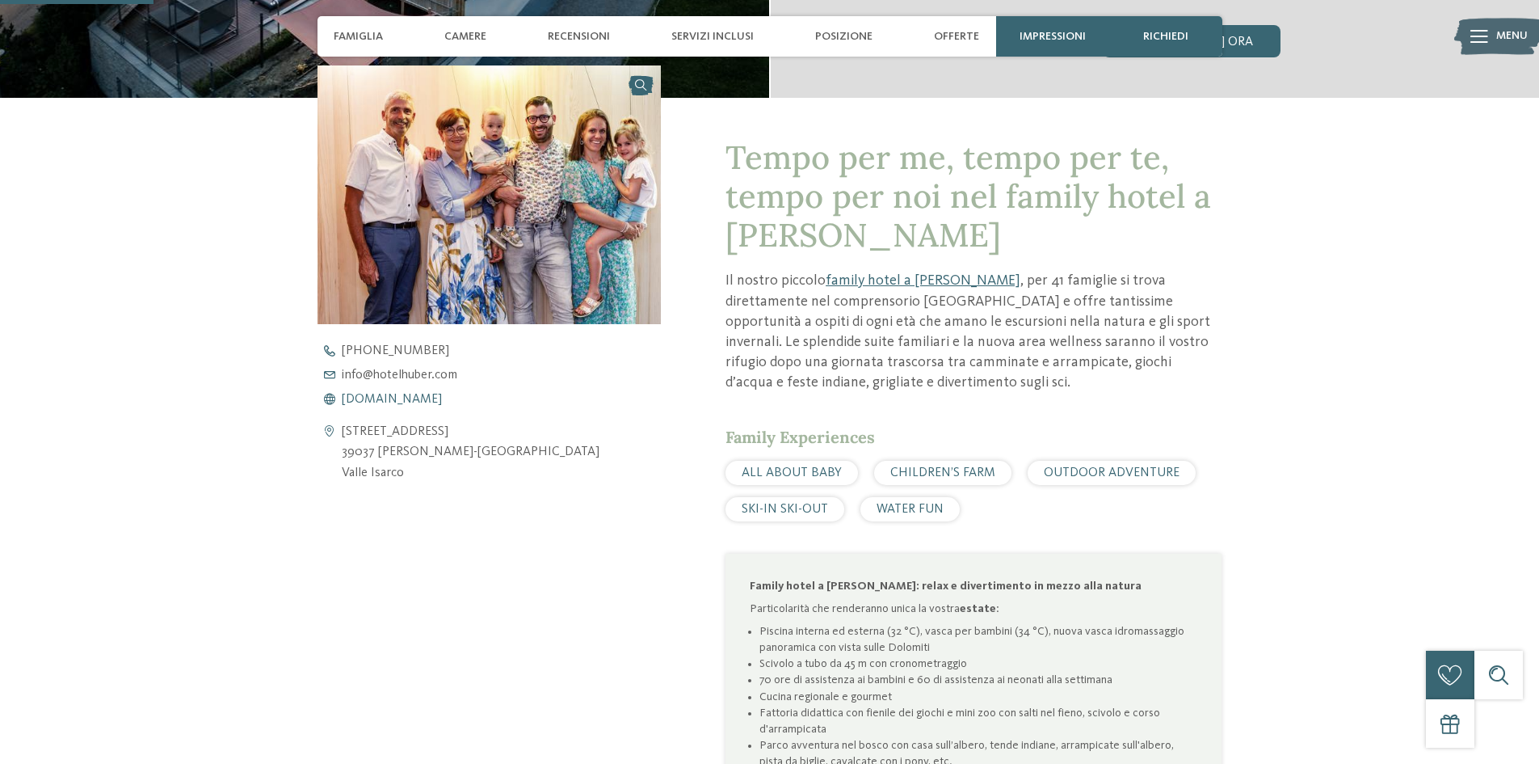
click at [420, 400] on span "[DOMAIN_NAME]" at bounding box center [392, 399] width 100 height 13
